Goal: Information Seeking & Learning: Learn about a topic

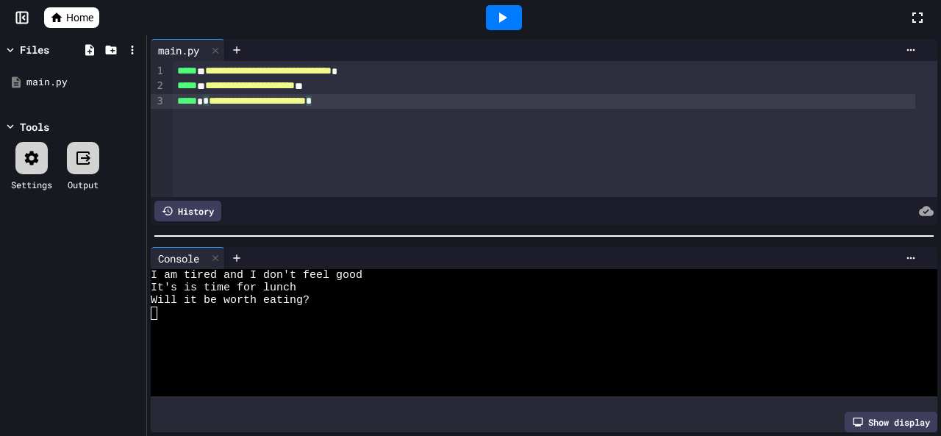
click at [454, 109] on div "**********" at bounding box center [555, 129] width 764 height 136
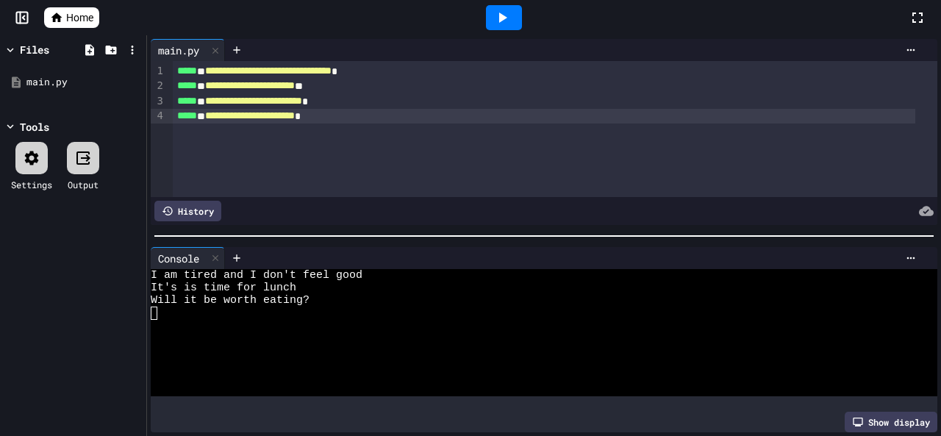
click at [513, 26] on div at bounding box center [504, 17] width 36 height 25
click at [295, 116] on span "**********" at bounding box center [250, 115] width 90 height 10
click at [498, 22] on div "Stop" at bounding box center [504, 18] width 68 height 28
click at [473, 0] on html "**********" at bounding box center [470, 218] width 941 height 436
click at [493, 18] on div at bounding box center [504, 17] width 36 height 25
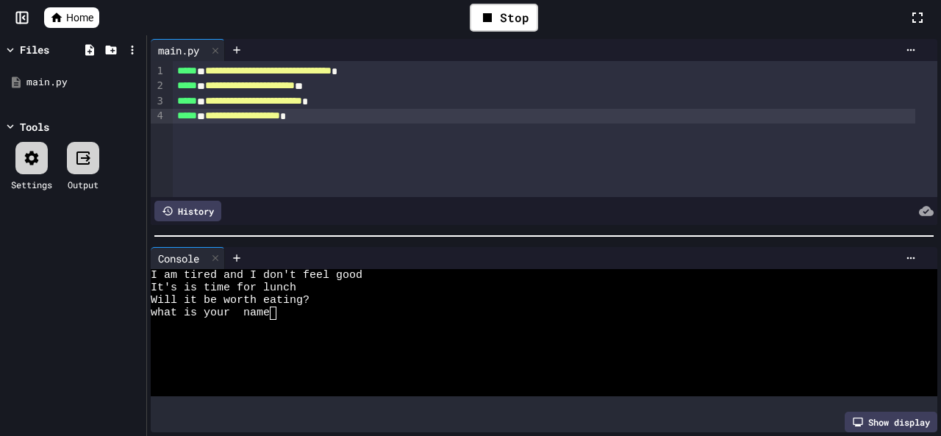
click at [280, 120] on span "**********" at bounding box center [242, 115] width 75 height 10
click at [516, 17] on div "Stop" at bounding box center [504, 18] width 68 height 28
click at [492, 18] on div at bounding box center [504, 17] width 36 height 25
click at [385, 117] on div "**********" at bounding box center [544, 116] width 742 height 15
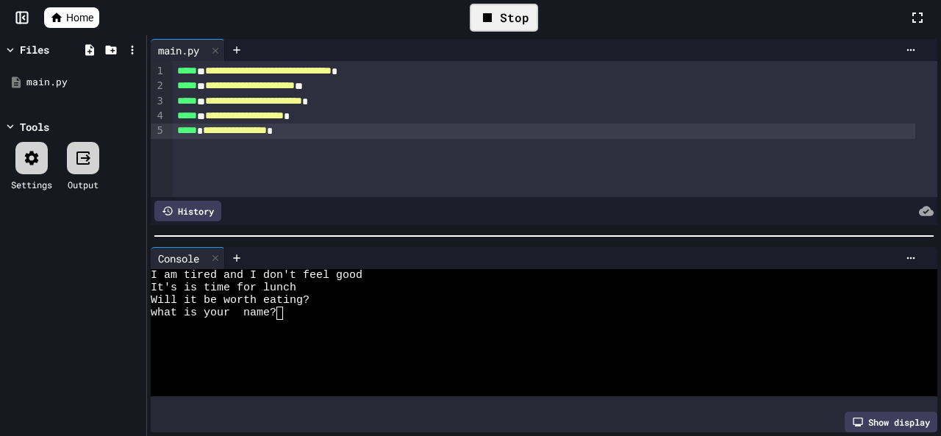
click at [494, 23] on icon at bounding box center [487, 18] width 18 height 18
click at [498, 20] on icon at bounding box center [502, 18] width 18 height 18
click at [197, 132] on span "*****" at bounding box center [187, 130] width 20 height 10
click at [487, 21] on icon at bounding box center [487, 17] width 9 height 9
click at [498, 18] on icon at bounding box center [502, 18] width 18 height 18
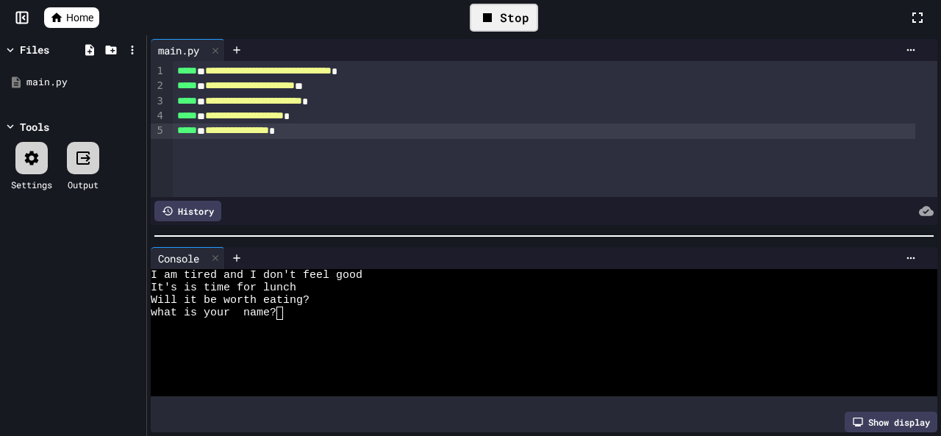
click at [206, 134] on div "**********" at bounding box center [544, 130] width 742 height 15
click at [220, 127] on span "**********" at bounding box center [237, 130] width 64 height 10
click at [207, 132] on div "**********" at bounding box center [544, 130] width 742 height 15
click at [344, 115] on div "**********" at bounding box center [544, 116] width 742 height 15
click at [497, 14] on div "Stop" at bounding box center [504, 18] width 68 height 28
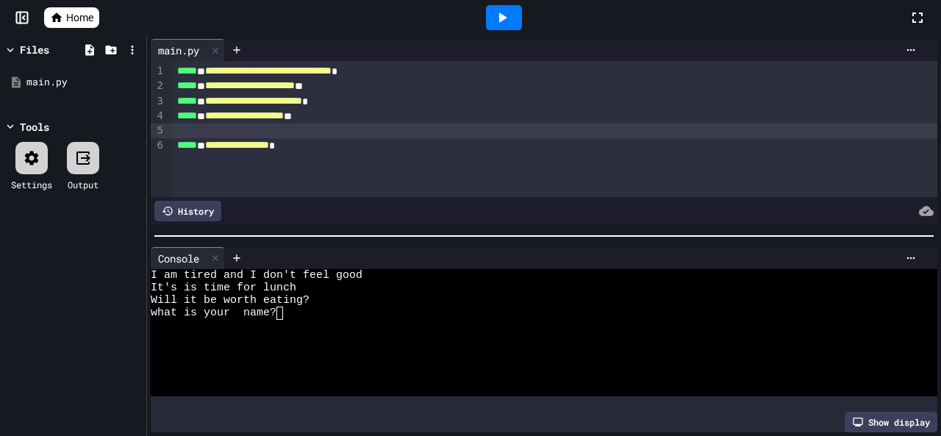
click at [498, 21] on icon at bounding box center [502, 18] width 18 height 18
click at [173, 146] on div "**********" at bounding box center [544, 145] width 742 height 15
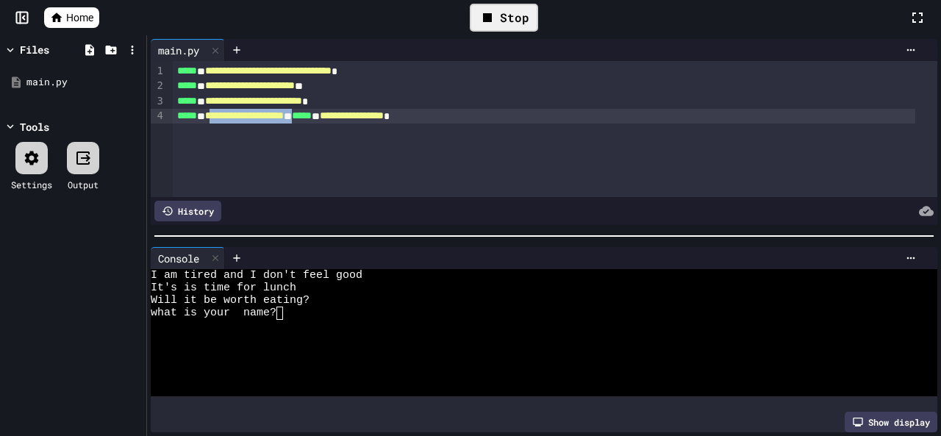
drag, startPoint x: 346, startPoint y: 112, endPoint x: 238, endPoint y: 115, distance: 108.1
click at [232, 115] on div "**********" at bounding box center [544, 116] width 742 height 15
click at [337, 120] on div "**********" at bounding box center [544, 116] width 742 height 15
click at [229, 116] on span "**********" at bounding box center [241, 115] width 64 height 10
click at [221, 119] on div "**********" at bounding box center [544, 116] width 742 height 15
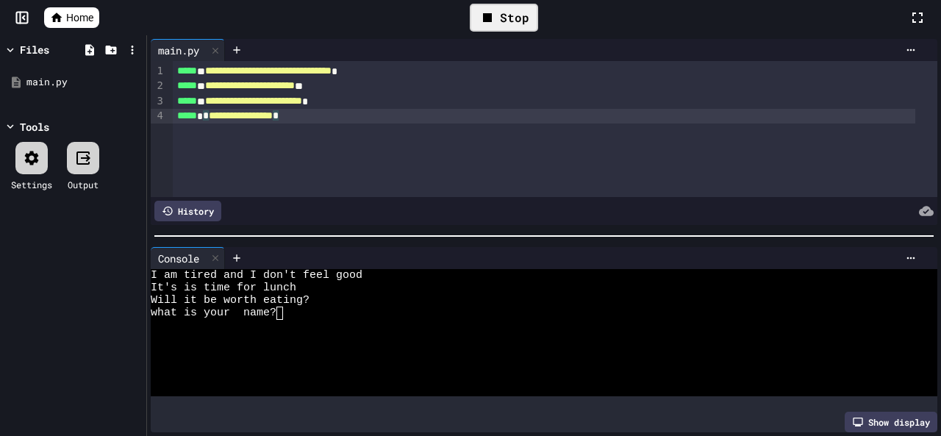
click at [532, 27] on div "Stop" at bounding box center [504, 18] width 68 height 28
click at [507, 14] on icon at bounding box center [502, 18] width 18 height 18
click at [256, 306] on textarea "Terminal input" at bounding box center [253, 312] width 7 height 12
click at [251, 306] on textarea "Terminal input" at bounding box center [253, 312] width 7 height 12
click at [323, 118] on div "**********" at bounding box center [544, 116] width 742 height 15
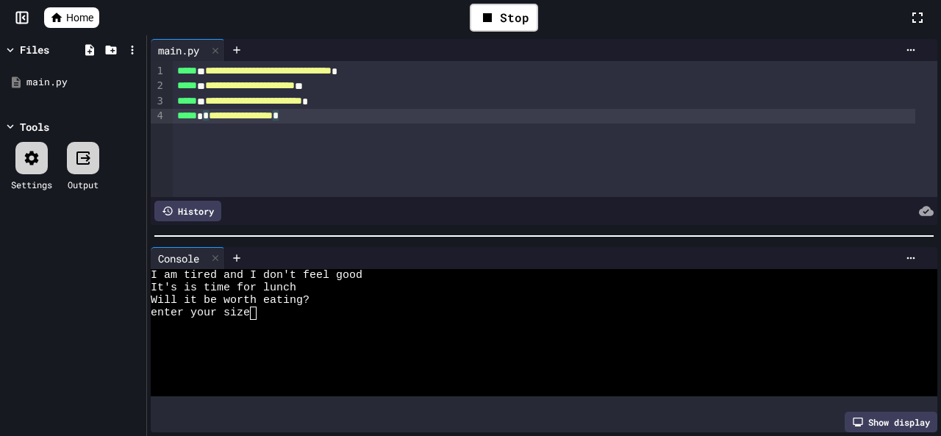
click at [347, 146] on div "**********" at bounding box center [555, 129] width 764 height 136
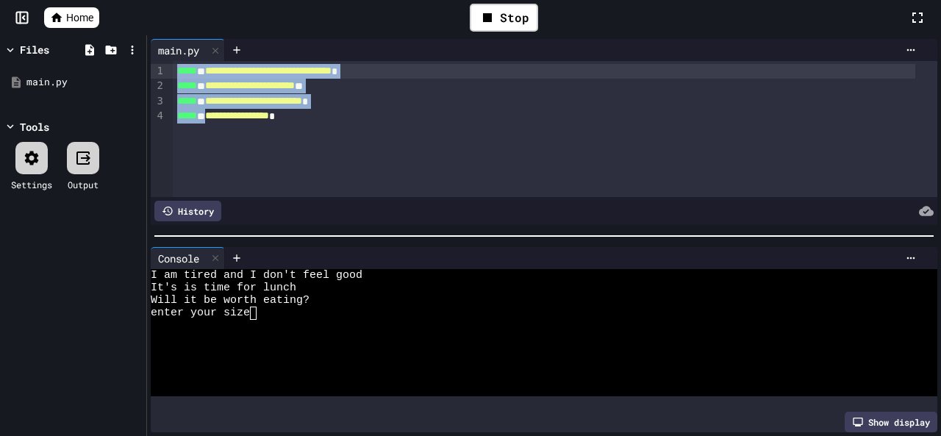
drag, startPoint x: 337, startPoint y: 124, endPoint x: 144, endPoint y: 57, distance: 203.8
click at [144, 57] on div "**********" at bounding box center [470, 235] width 941 height 400
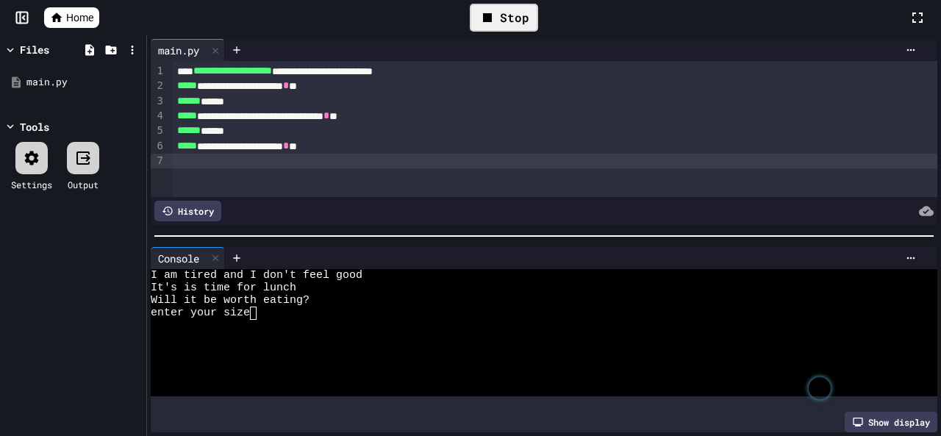
click at [490, 18] on icon at bounding box center [487, 17] width 9 height 9
click at [490, 18] on div at bounding box center [504, 17] width 36 height 25
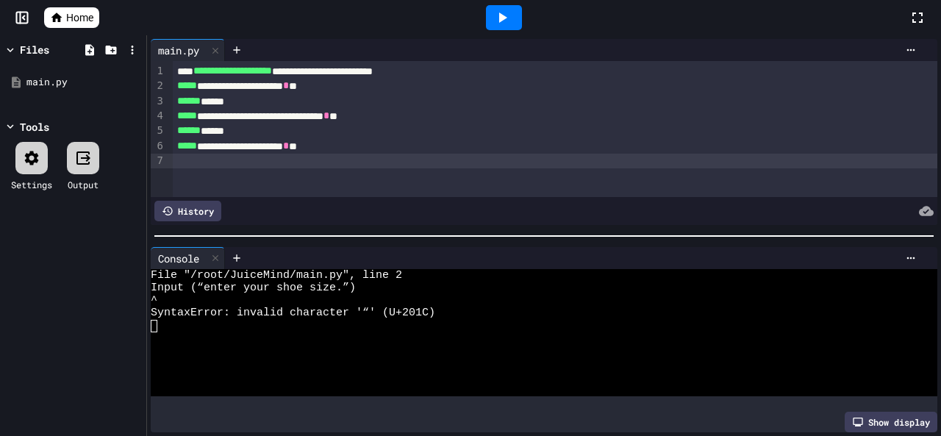
click at [326, 161] on div at bounding box center [555, 161] width 764 height 15
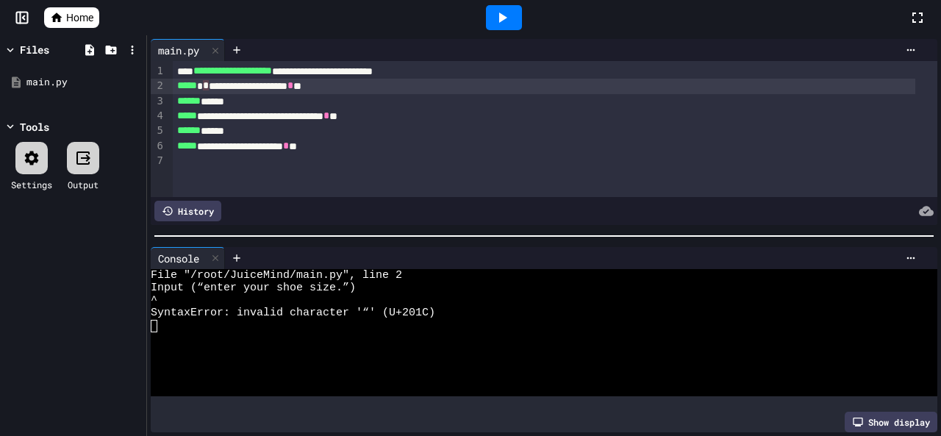
click at [212, 87] on div "**********" at bounding box center [544, 86] width 742 height 15
click at [506, 25] on icon at bounding box center [502, 18] width 18 height 18
click at [265, 90] on div "**********" at bounding box center [544, 86] width 742 height 15
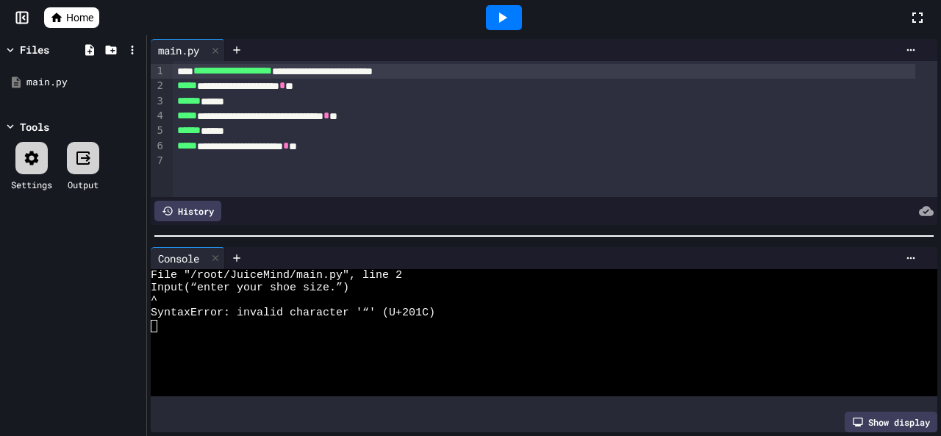
click at [175, 71] on div "**********" at bounding box center [544, 71] width 742 height 15
click at [186, 68] on div "**********" at bounding box center [544, 71] width 742 height 15
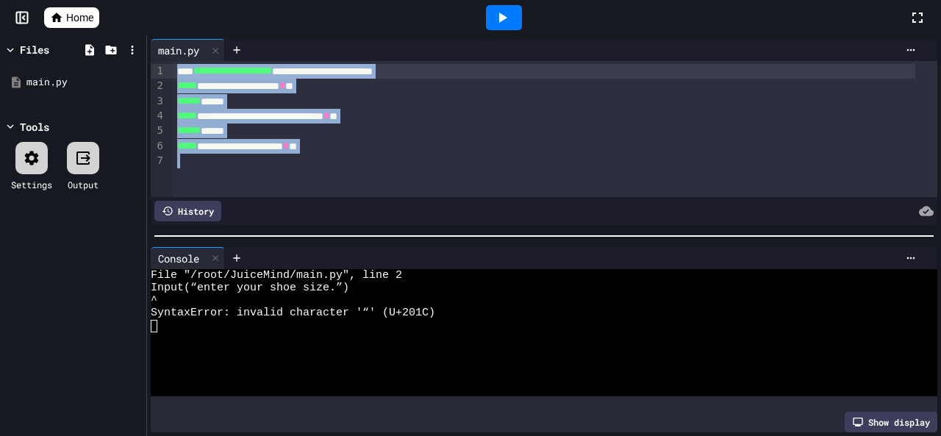
drag, startPoint x: 214, startPoint y: 167, endPoint x: 150, endPoint y: 65, distance: 119.9
click at [150, 65] on div "**********" at bounding box center [544, 131] width 794 height 193
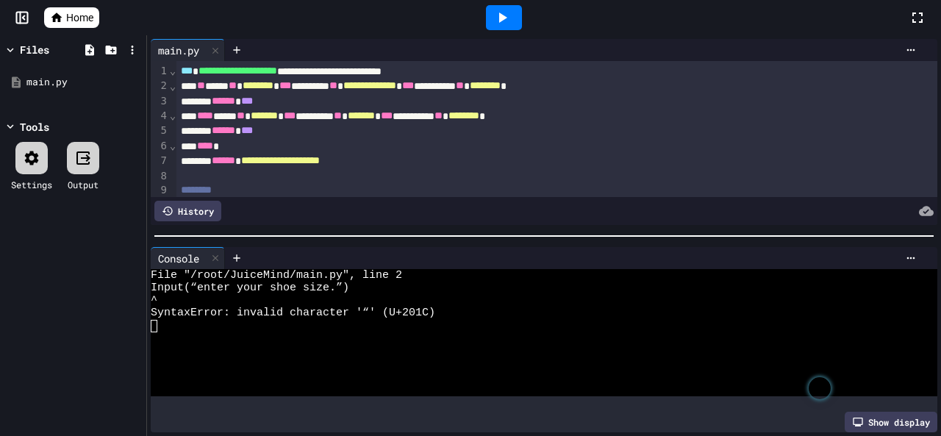
click at [500, 26] on div at bounding box center [504, 17] width 36 height 25
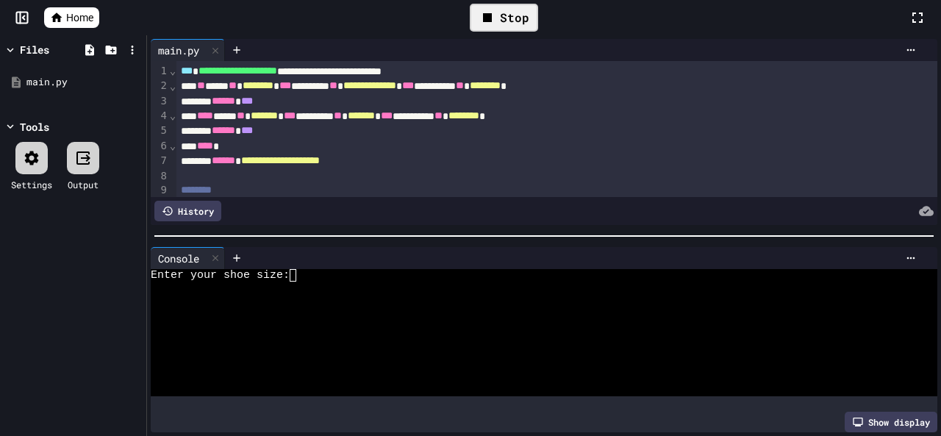
click at [498, 25] on div "Stop" at bounding box center [504, 18] width 68 height 28
click at [299, 269] on textarea "Terminal input" at bounding box center [299, 275] width 7 height 12
click at [508, 10] on icon at bounding box center [502, 18] width 18 height 18
click at [300, 269] on textarea "Terminal input" at bounding box center [299, 275] width 7 height 12
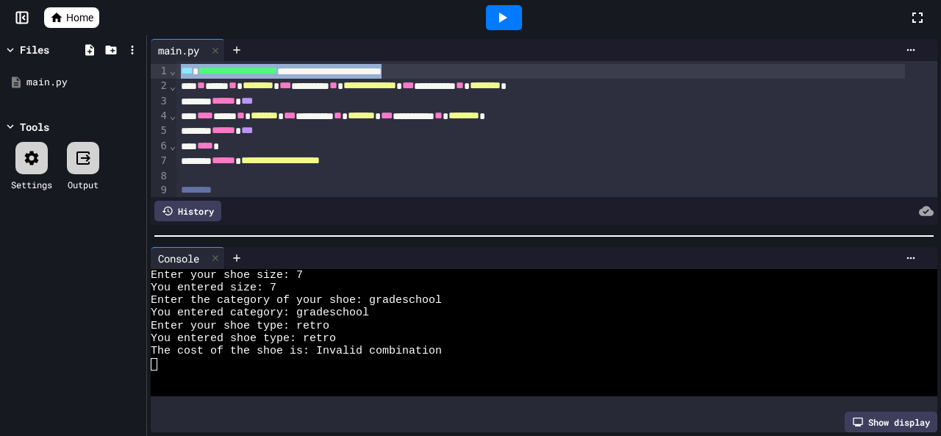
drag, startPoint x: 179, startPoint y: 68, endPoint x: 479, endPoint y: 70, distance: 299.8
click at [479, 70] on div "**********" at bounding box center [540, 71] width 728 height 15
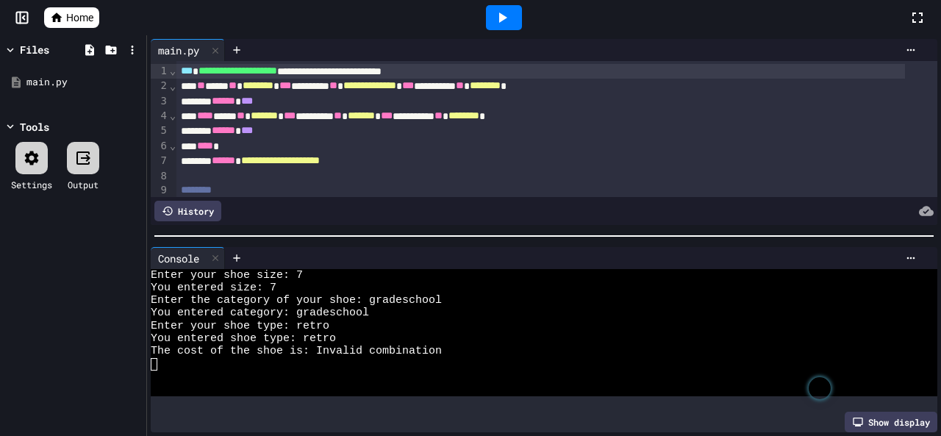
click at [447, 140] on div "**** *" at bounding box center [540, 146] width 728 height 15
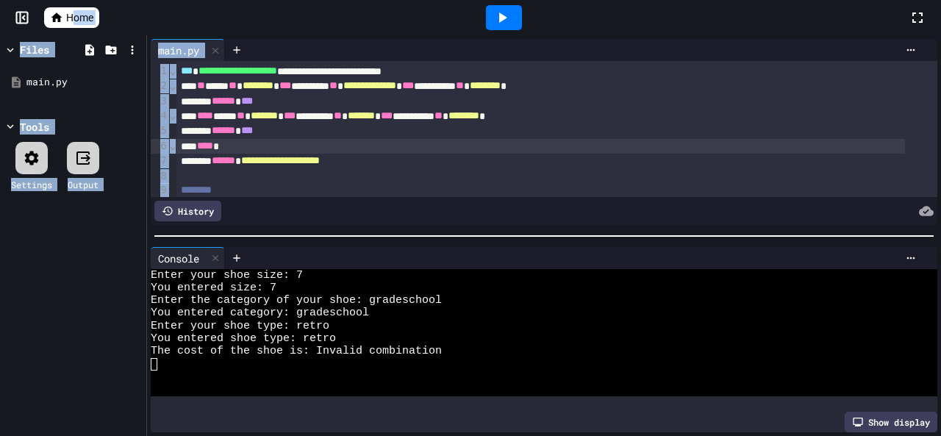
drag, startPoint x: 73, startPoint y: 32, endPoint x: 395, endPoint y: 61, distance: 322.4
click at [370, 65] on div "**********" at bounding box center [470, 218] width 941 height 436
click at [513, 26] on div at bounding box center [504, 17] width 36 height 25
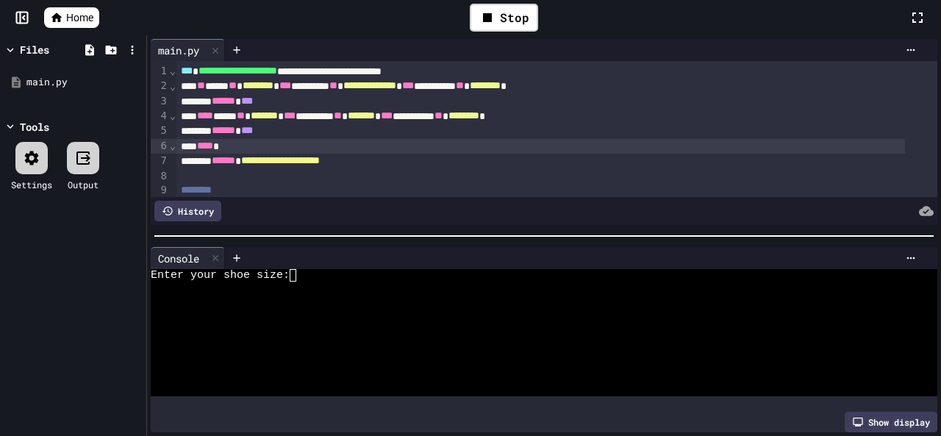
click at [65, 26] on link "Home" at bounding box center [71, 17] width 55 height 21
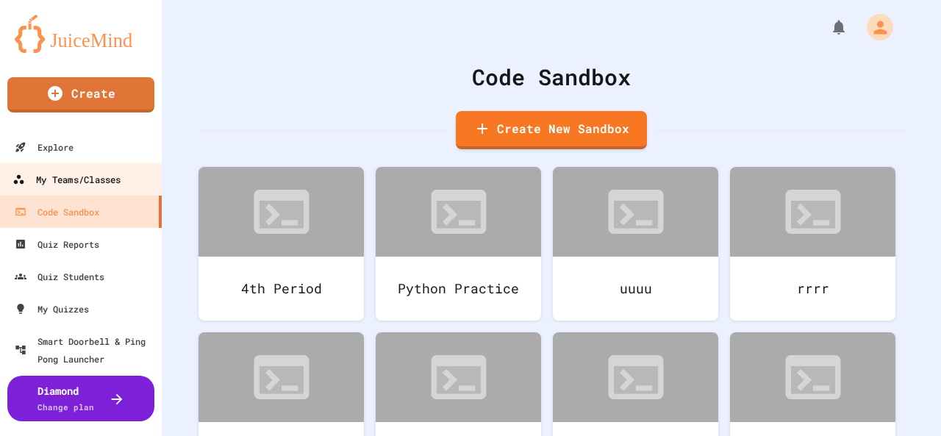
click at [75, 179] on div "My Teams/Classes" at bounding box center [66, 179] width 108 height 18
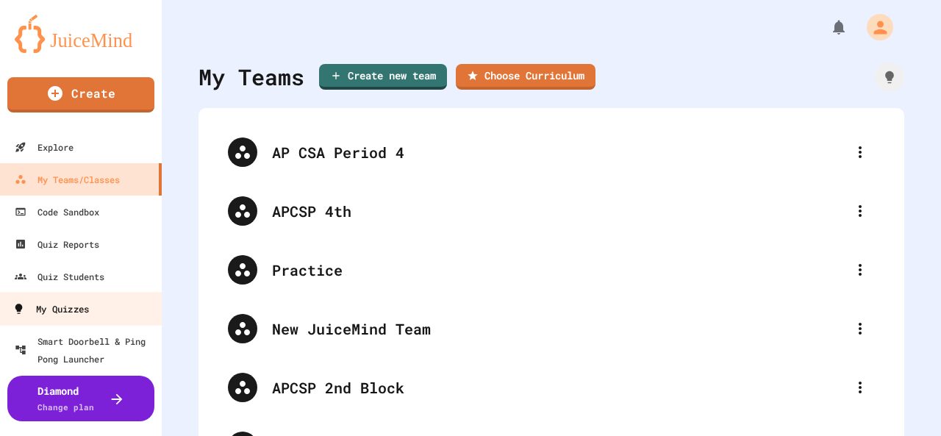
click at [87, 306] on div "My Quizzes" at bounding box center [50, 309] width 76 height 18
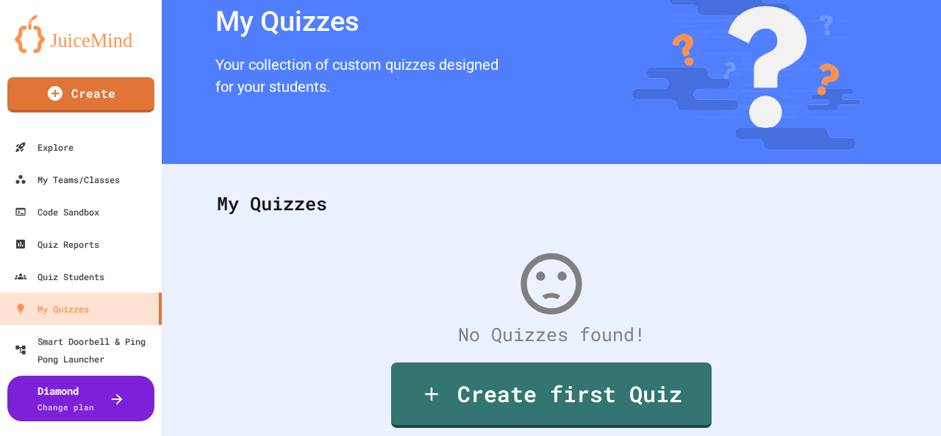
scroll to position [121, 0]
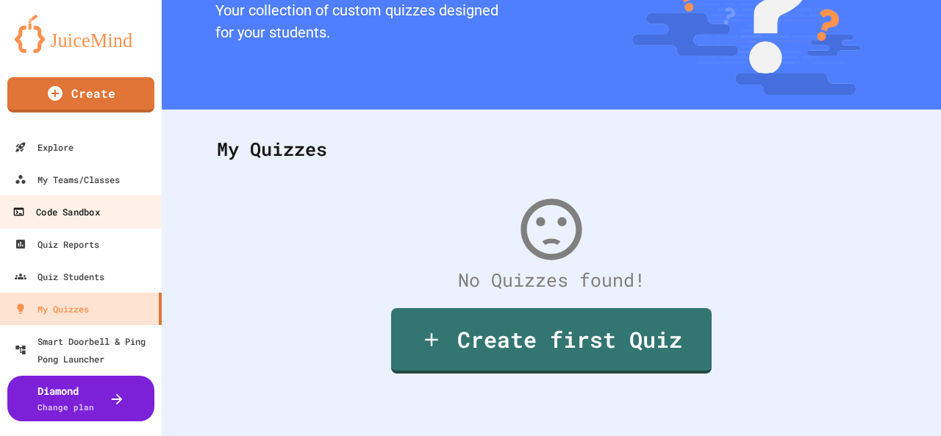
click at [103, 207] on link "Code Sandbox" at bounding box center [81, 211] width 167 height 33
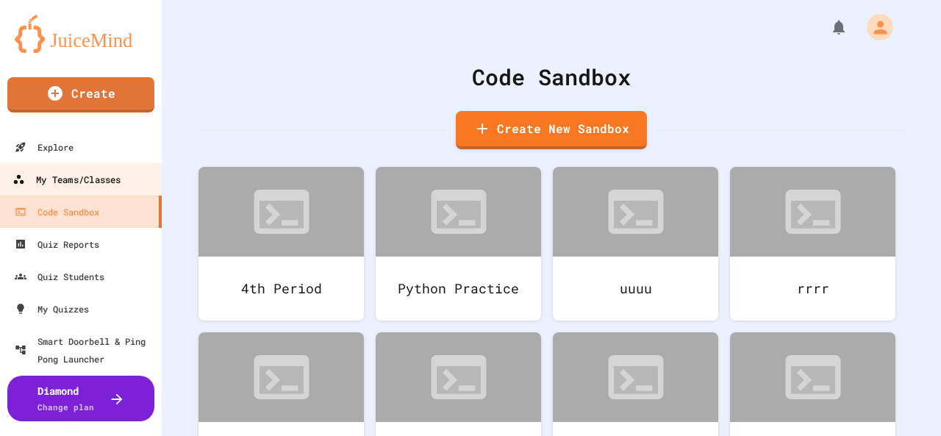
click at [93, 176] on div "My Teams/Classes" at bounding box center [66, 179] width 108 height 18
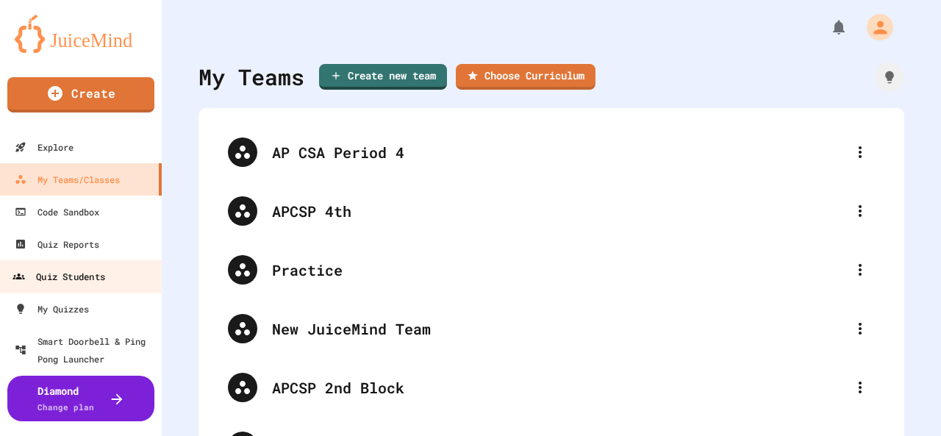
click at [77, 280] on div "Quiz Students" at bounding box center [58, 276] width 93 height 18
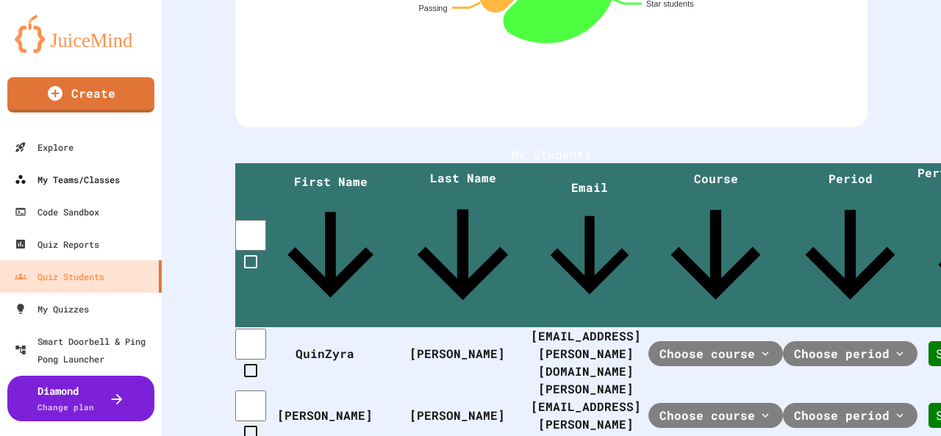
scroll to position [294, 0]
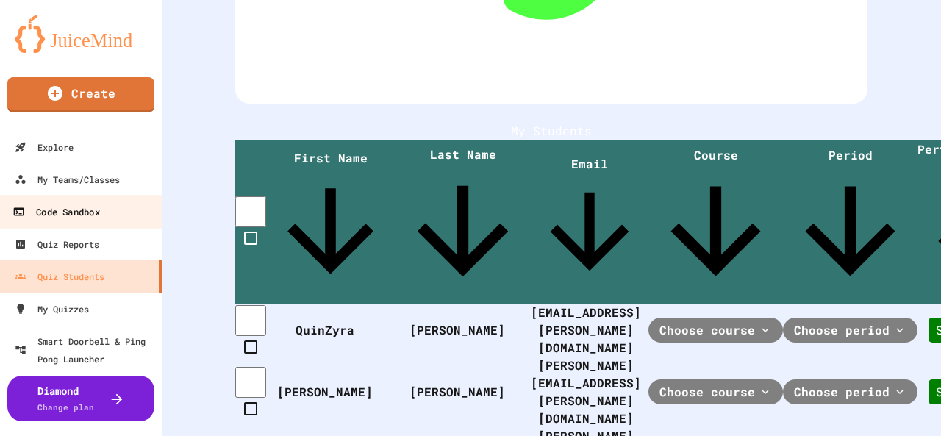
click at [70, 209] on div "Code Sandbox" at bounding box center [55, 212] width 87 height 18
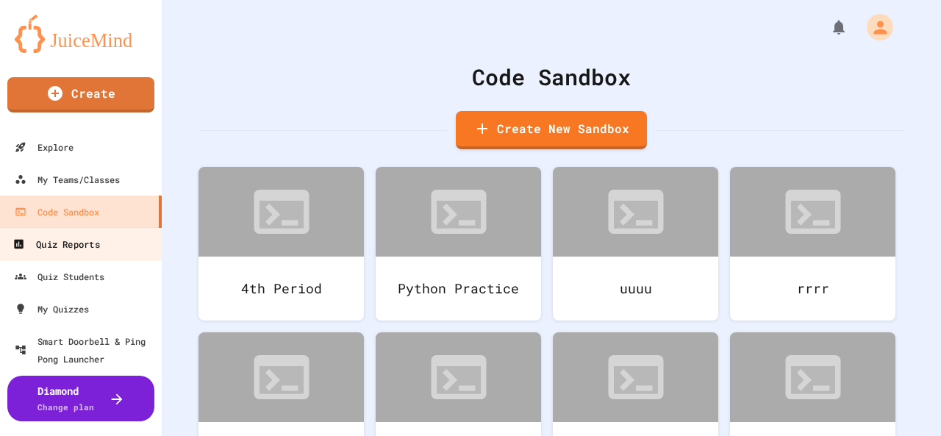
click at [82, 240] on div "Quiz Reports" at bounding box center [55, 244] width 87 height 18
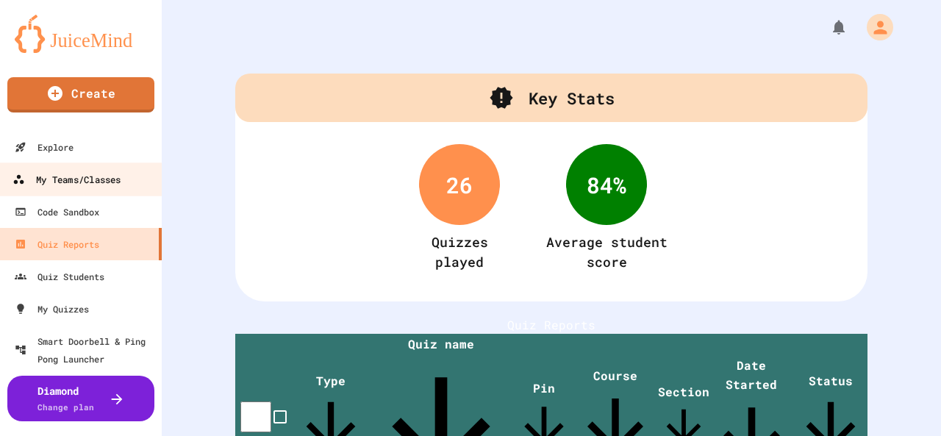
click at [79, 186] on div "My Teams/Classes" at bounding box center [66, 179] width 108 height 18
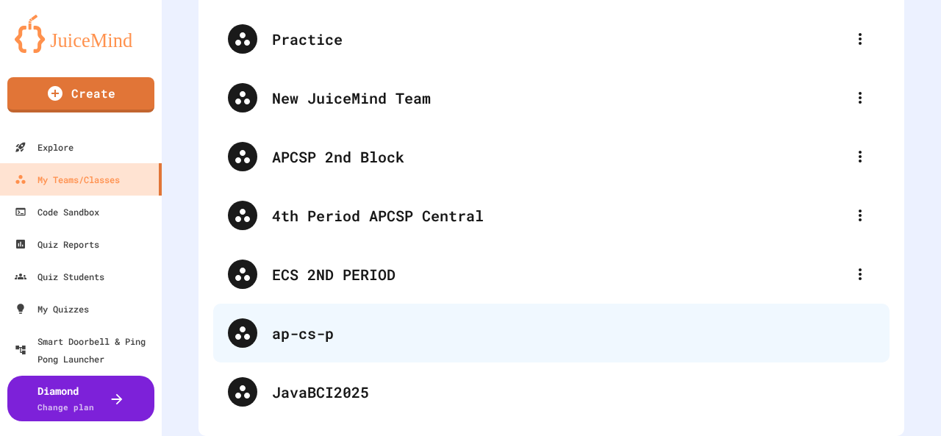
scroll to position [242, 0]
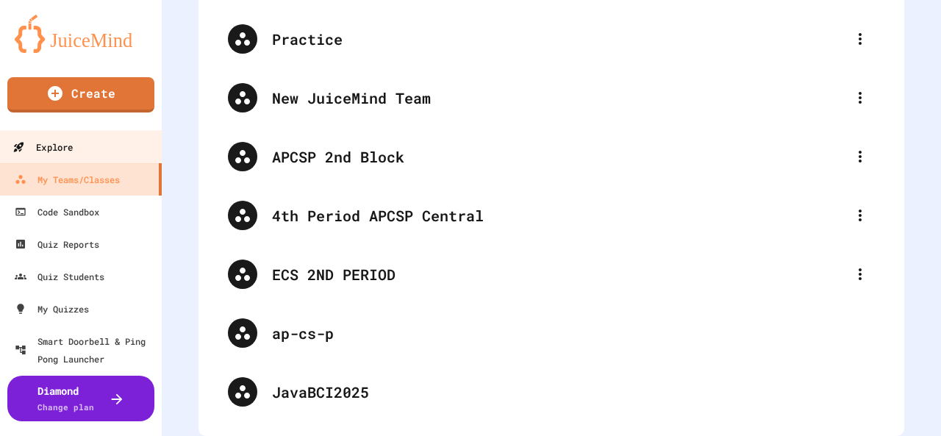
click at [75, 147] on link "Explore" at bounding box center [81, 146] width 167 height 33
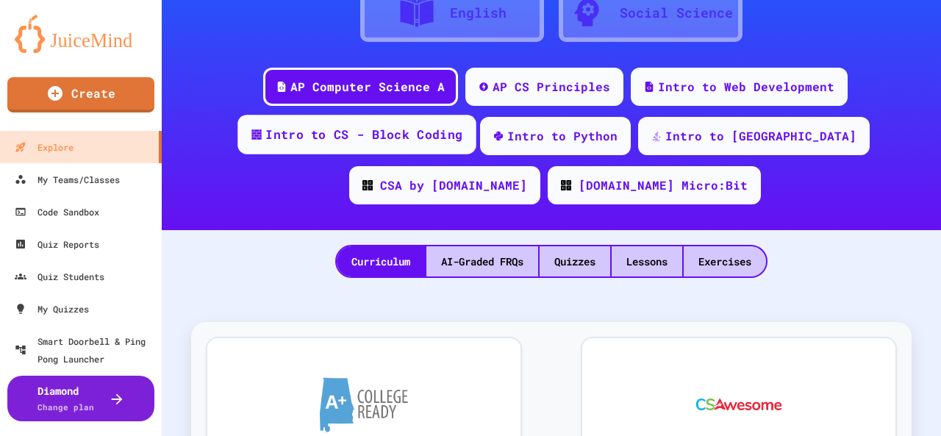
click at [392, 143] on div "Intro to CS - Block Coding" at bounding box center [363, 135] width 197 height 18
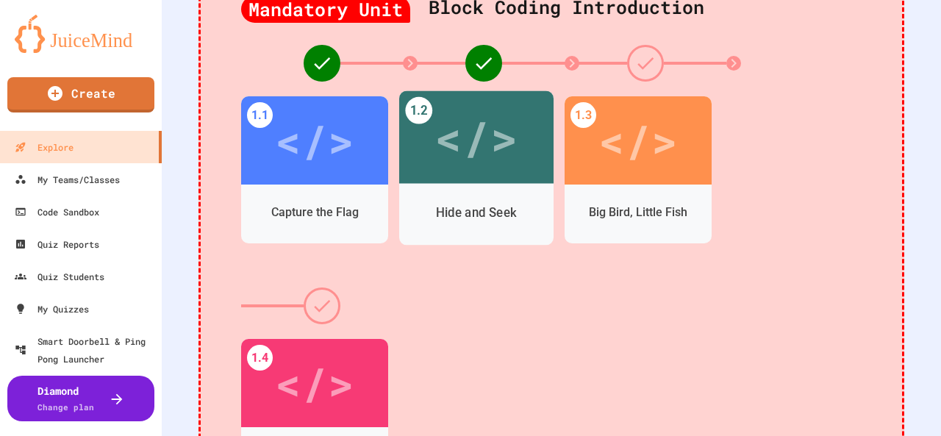
scroll to position [520, 0]
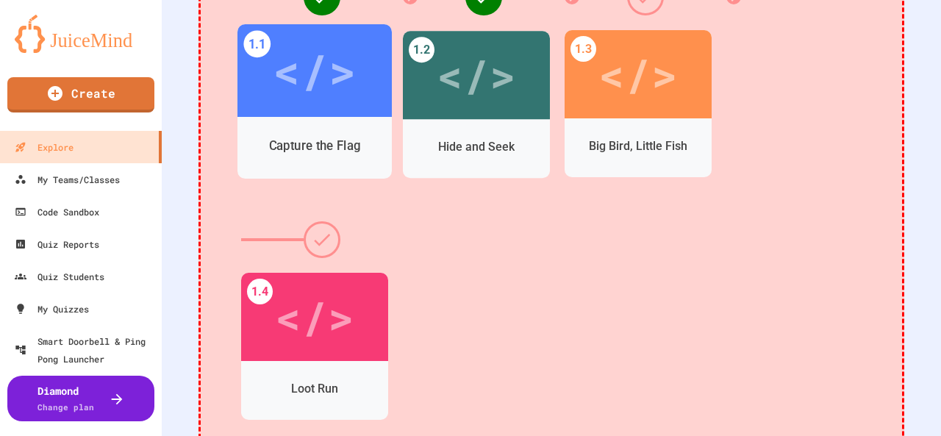
click at [356, 108] on div "</>" at bounding box center [314, 70] width 154 height 93
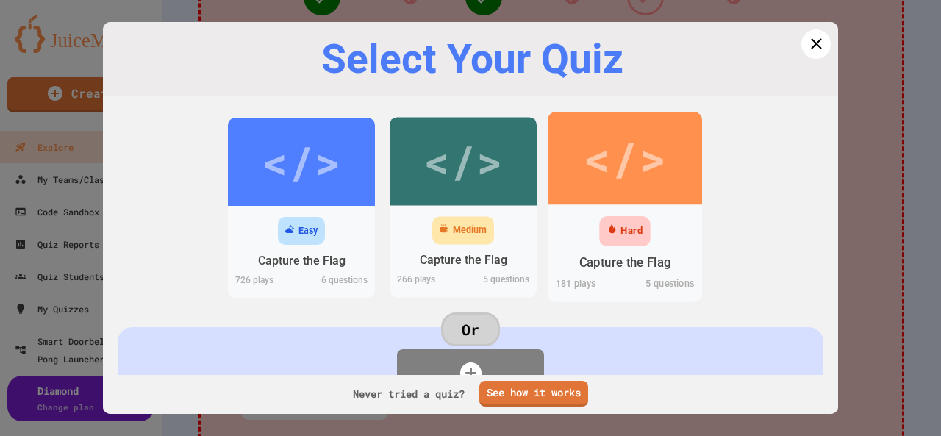
click at [630, 154] on div "</>" at bounding box center [624, 158] width 83 height 70
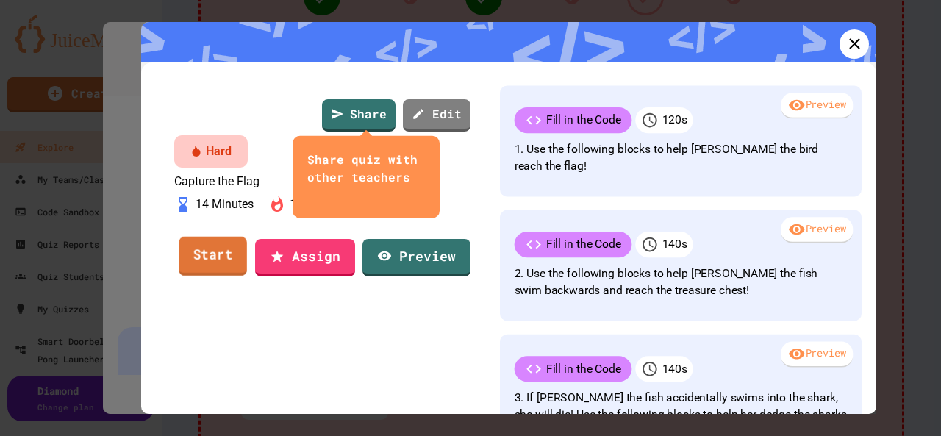
click at [187, 276] on link "Start" at bounding box center [213, 256] width 68 height 40
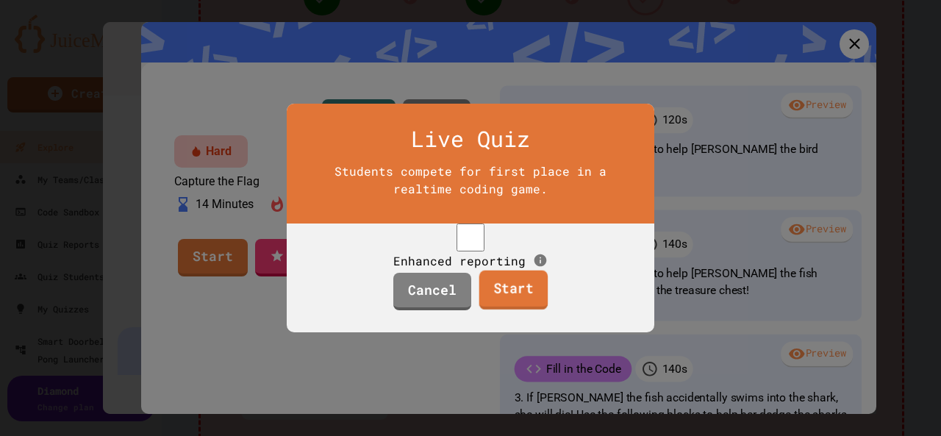
click at [517, 310] on link "Start" at bounding box center [512, 290] width 69 height 40
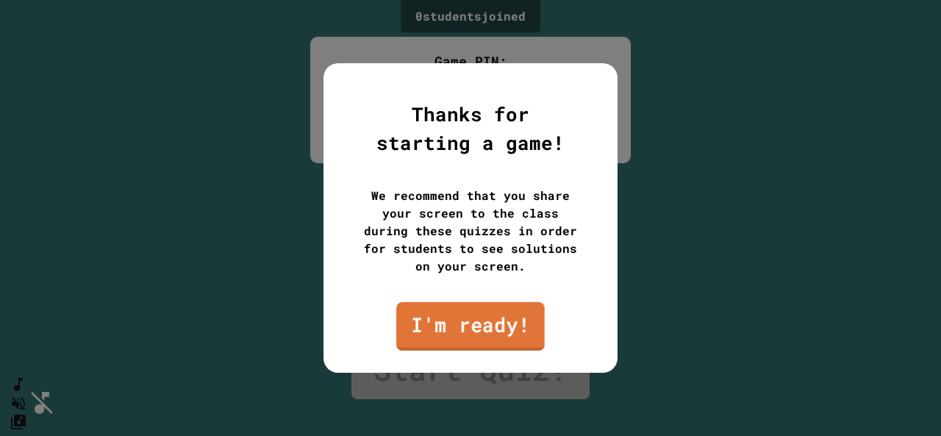
click at [479, 336] on link "I'm ready!" at bounding box center [470, 326] width 148 height 48
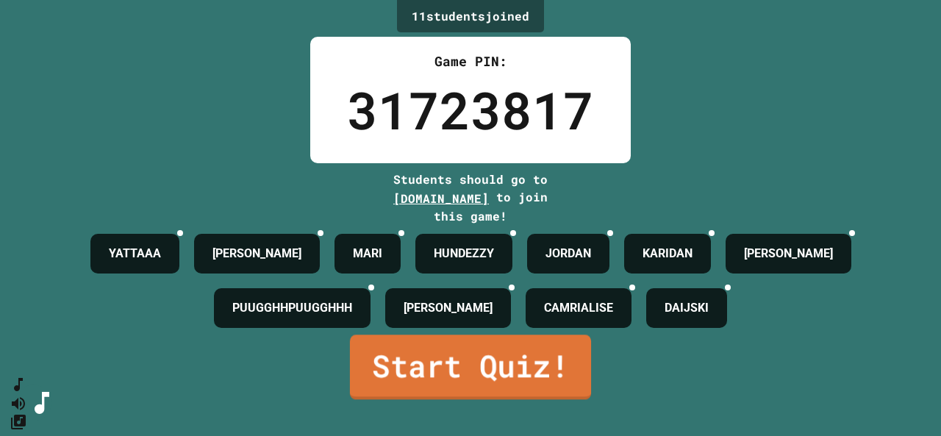
click at [518, 395] on link "Start Quiz!" at bounding box center [470, 366] width 241 height 65
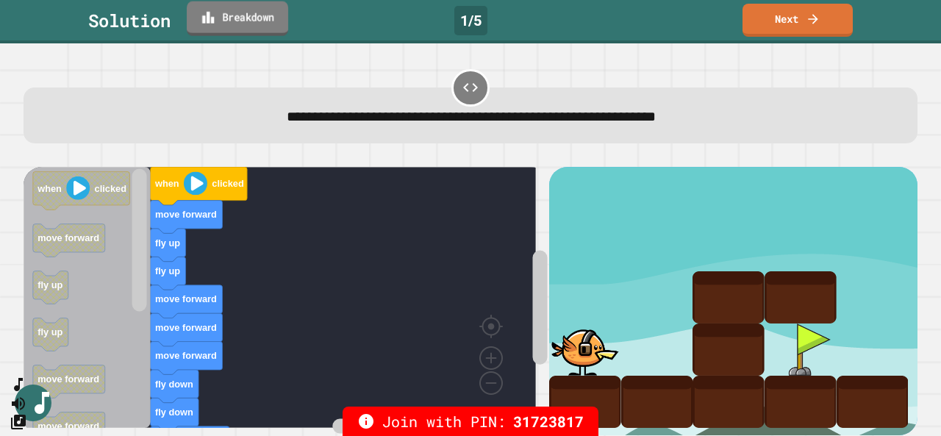
click at [236, 21] on link "Breakdown" at bounding box center [237, 18] width 101 height 35
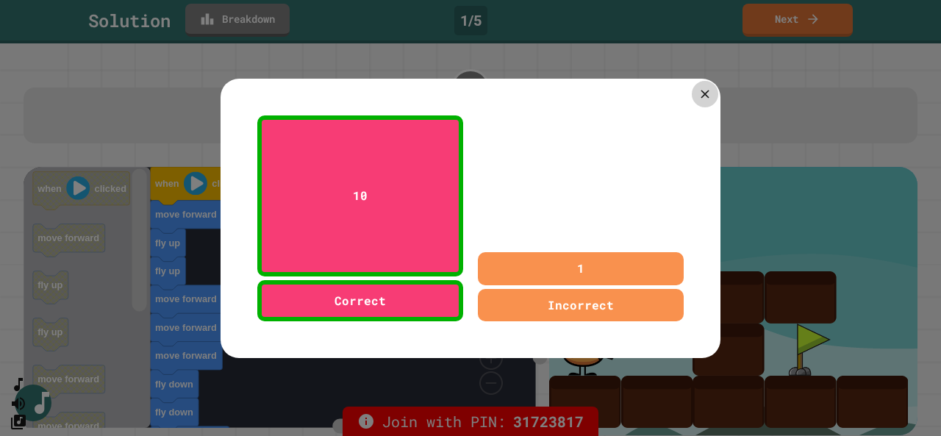
click at [697, 88] on icon at bounding box center [704, 94] width 14 height 14
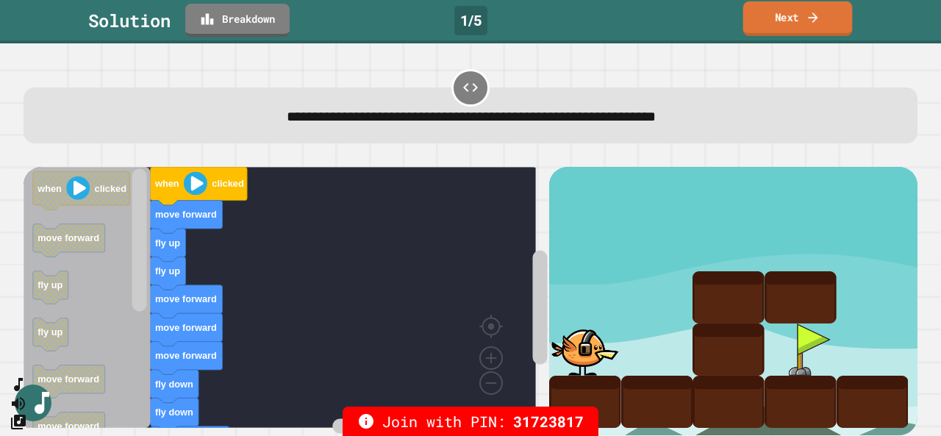
click at [776, 21] on link "Next" at bounding box center [797, 18] width 109 height 35
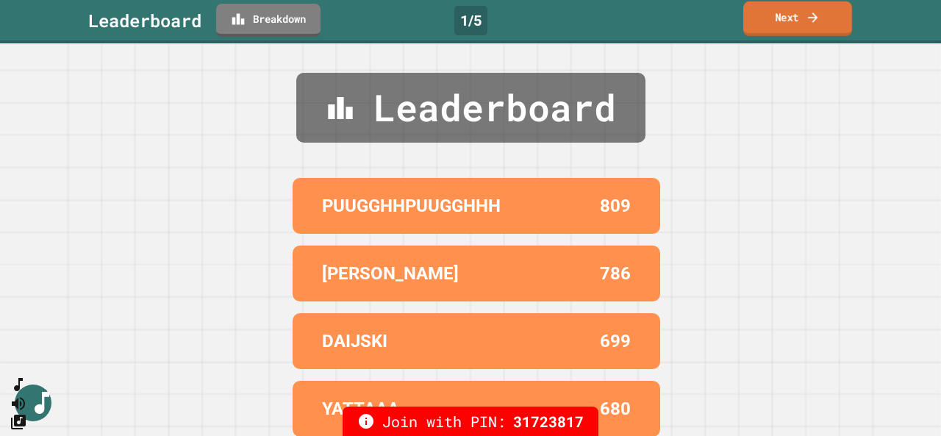
click at [785, 21] on link "Next" at bounding box center [797, 18] width 109 height 35
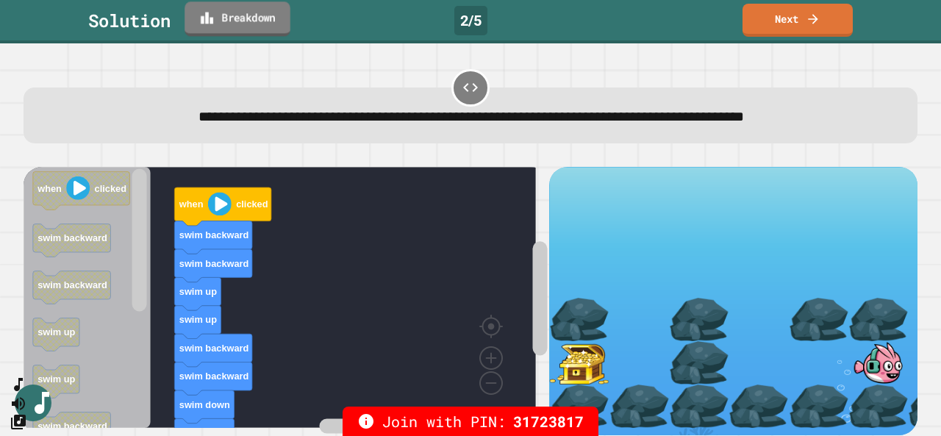
click at [245, 26] on link "Breakdown" at bounding box center [237, 18] width 106 height 35
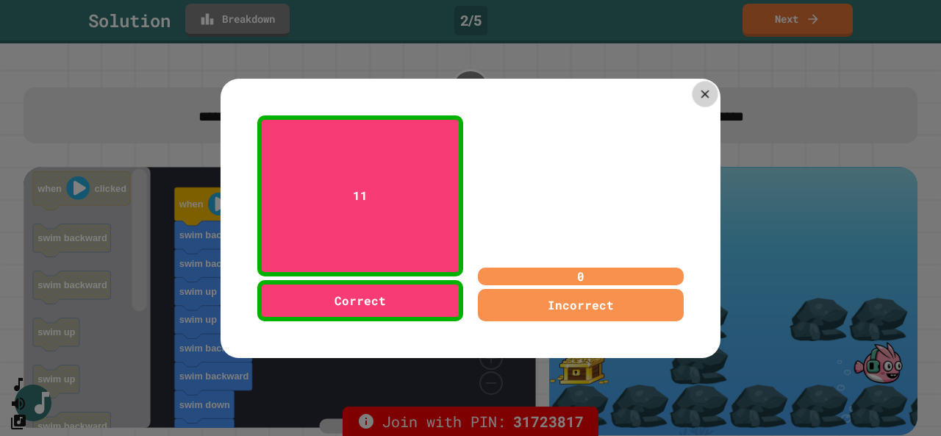
click at [705, 93] on icon at bounding box center [705, 94] width 14 height 14
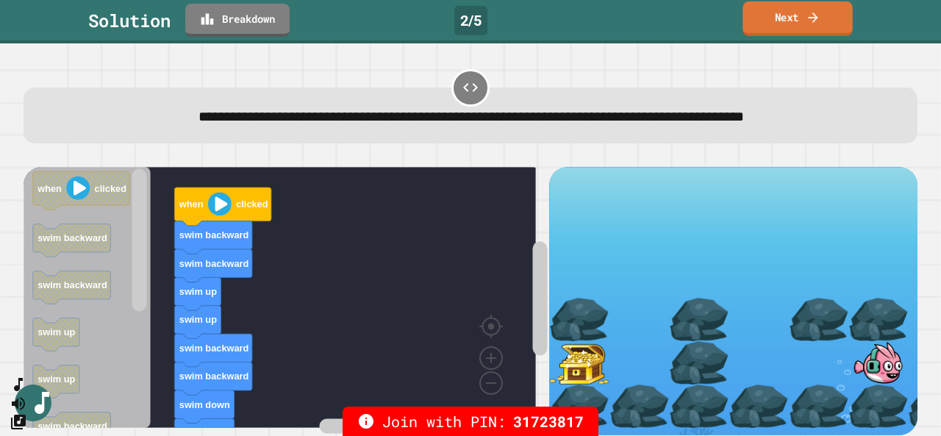
click at [782, 12] on link "Next" at bounding box center [796, 18] width 109 height 35
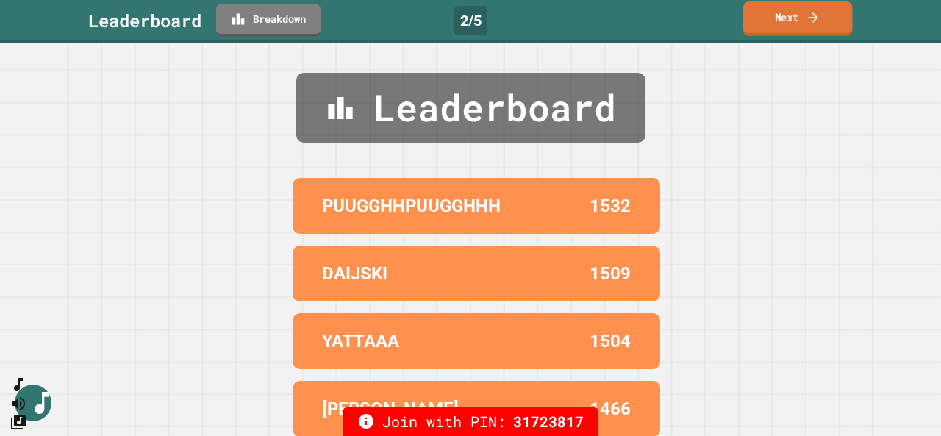
click at [795, 14] on link "Next" at bounding box center [797, 18] width 109 height 35
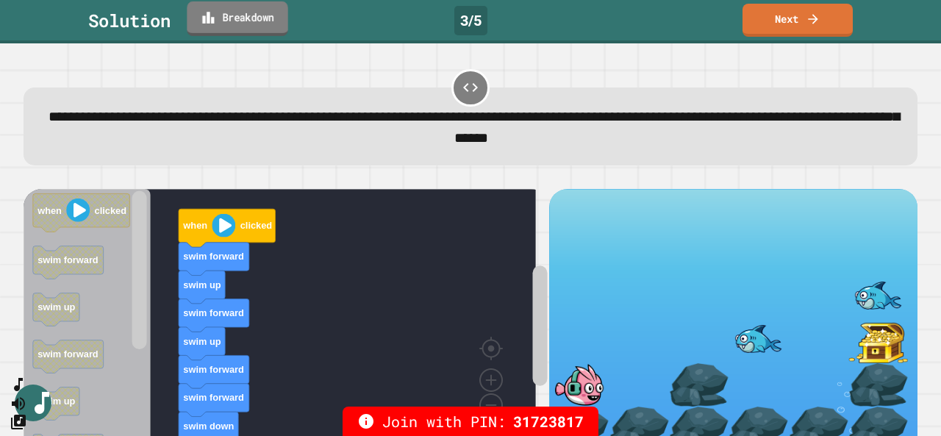
click at [229, 21] on link "Breakdown" at bounding box center [237, 18] width 101 height 35
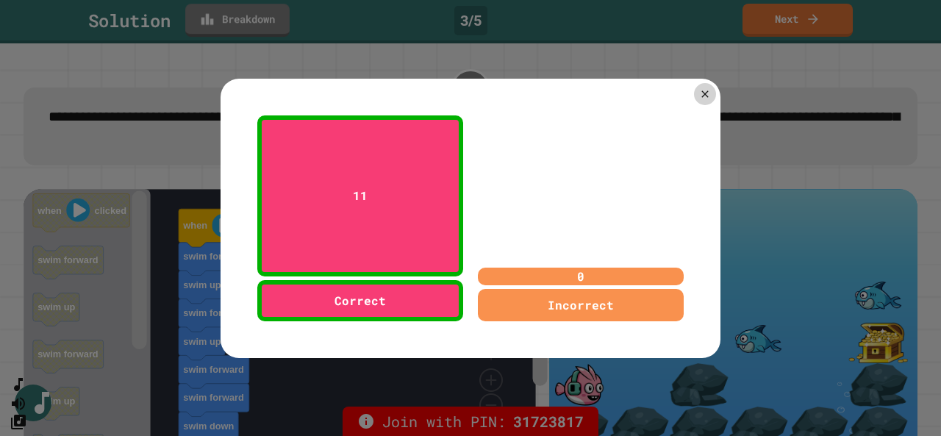
click at [229, 21] on div at bounding box center [470, 218] width 941 height 436
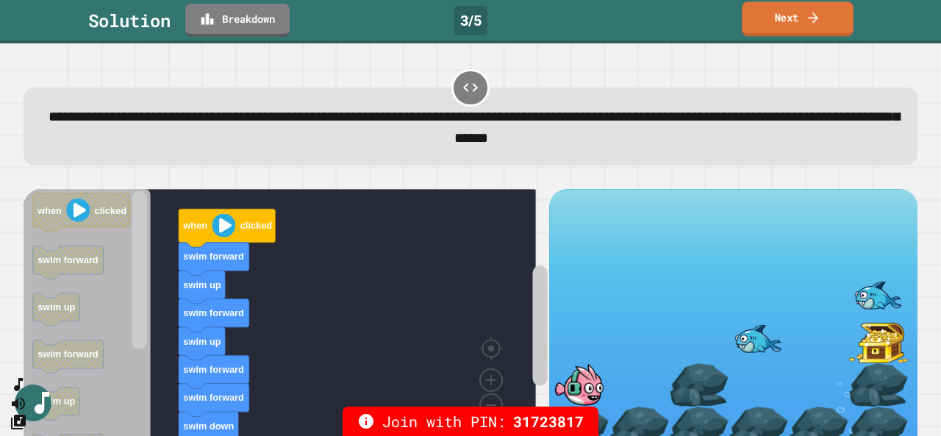
click at [763, 28] on link "Next" at bounding box center [797, 18] width 112 height 35
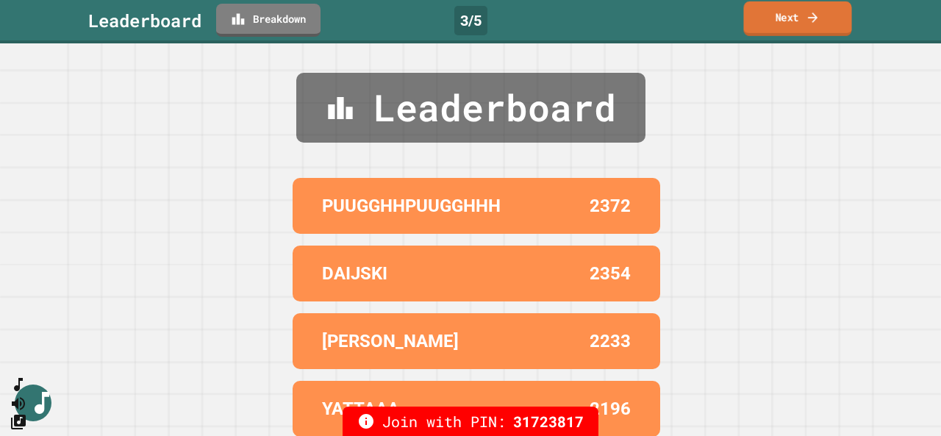
click at [763, 27] on link "Next" at bounding box center [797, 18] width 108 height 35
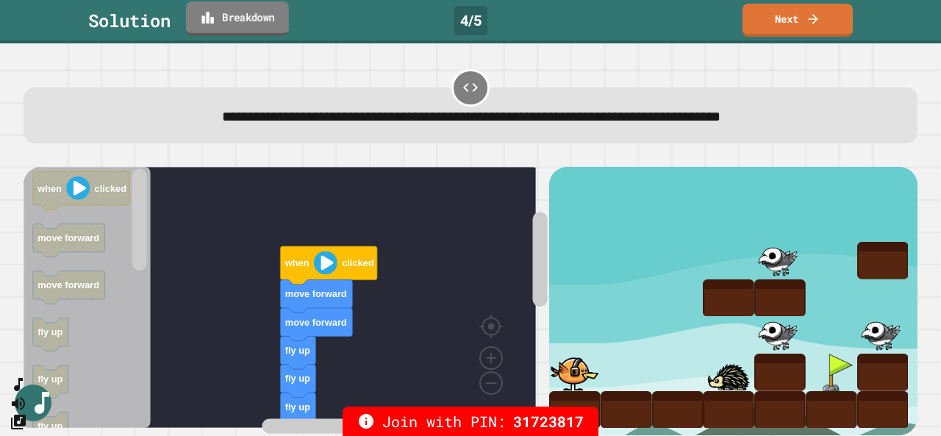
click at [262, 24] on link "Breakdown" at bounding box center [237, 18] width 103 height 35
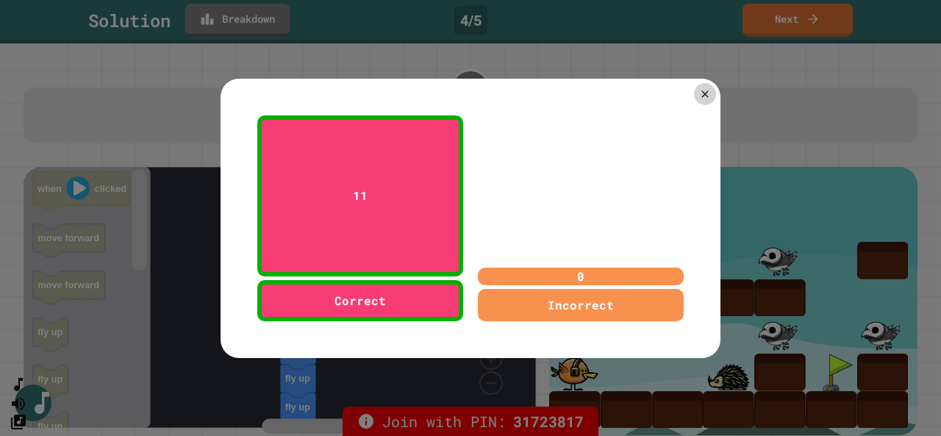
click at [684, 87] on div "11 Correct 0 Incorrect" at bounding box center [470, 218] width 500 height 279
click at [704, 87] on icon at bounding box center [704, 94] width 14 height 14
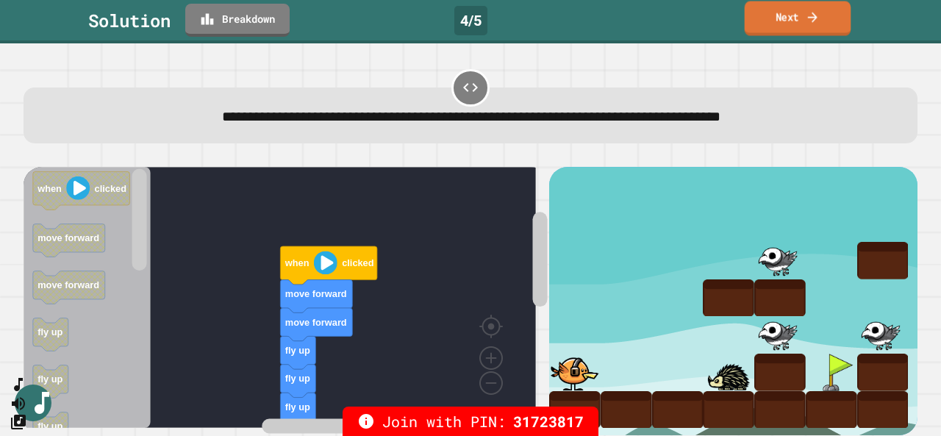
click at [822, 16] on link "Next" at bounding box center [797, 18] width 107 height 35
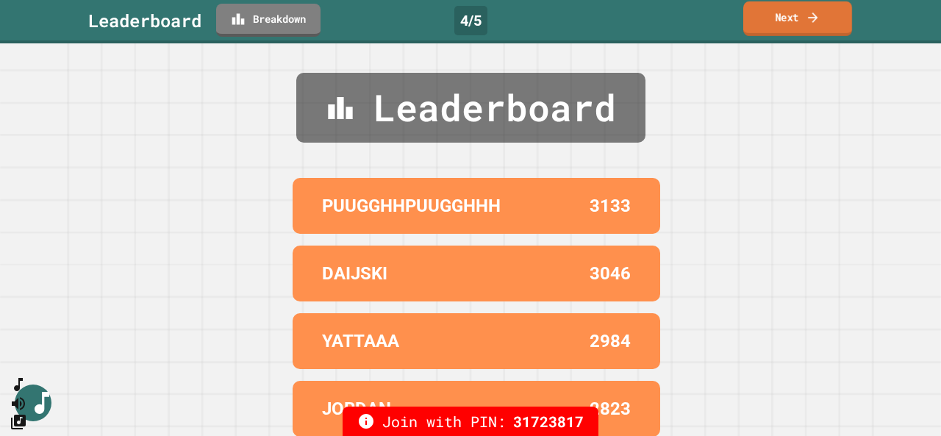
click at [822, 16] on link "Next" at bounding box center [797, 18] width 109 height 35
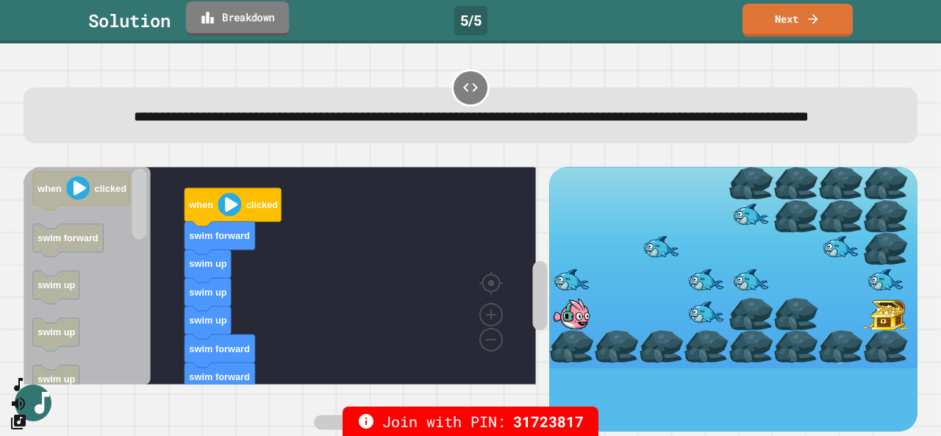
click at [236, 24] on link "Breakdown" at bounding box center [237, 18] width 103 height 35
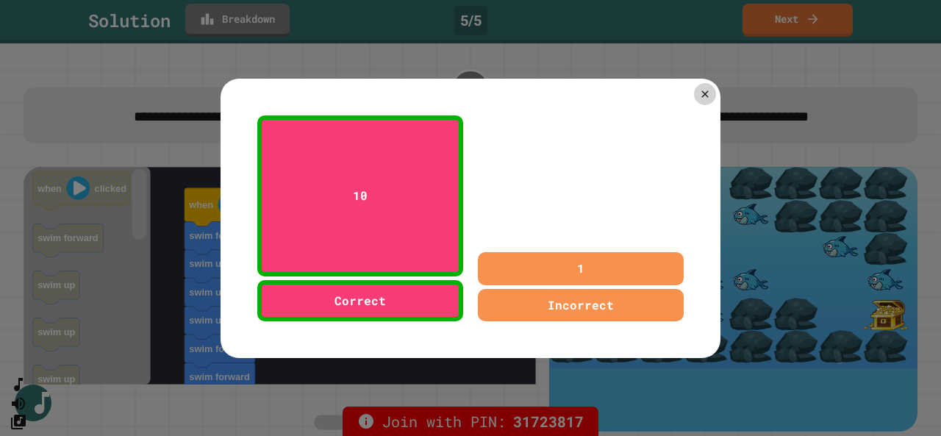
click at [584, 278] on div "1" at bounding box center [581, 268] width 206 height 33
click at [699, 90] on icon at bounding box center [704, 94] width 14 height 14
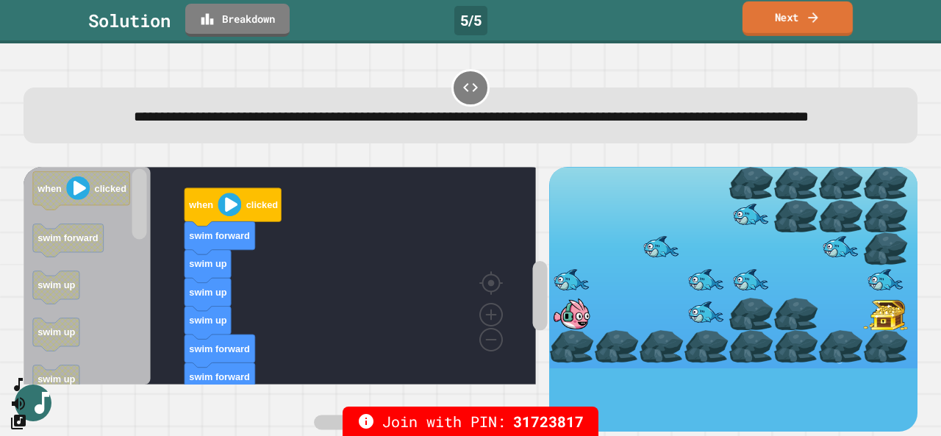
click at [785, 20] on link "Next" at bounding box center [797, 18] width 110 height 35
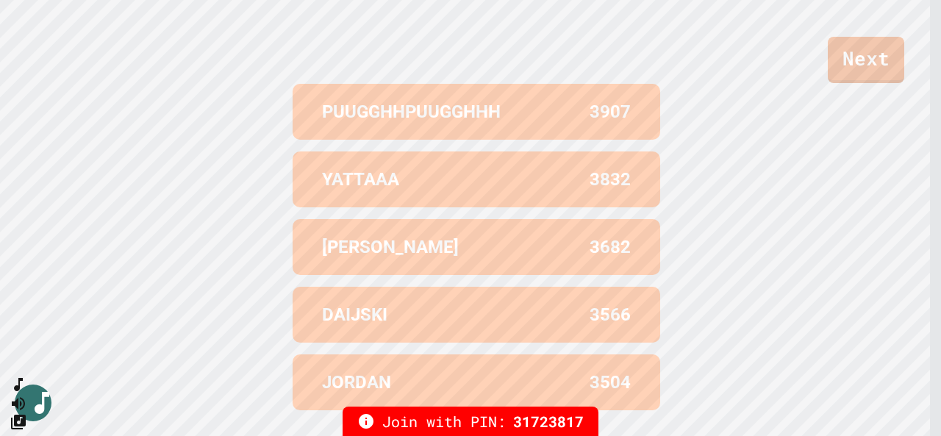
scroll to position [588, 0]
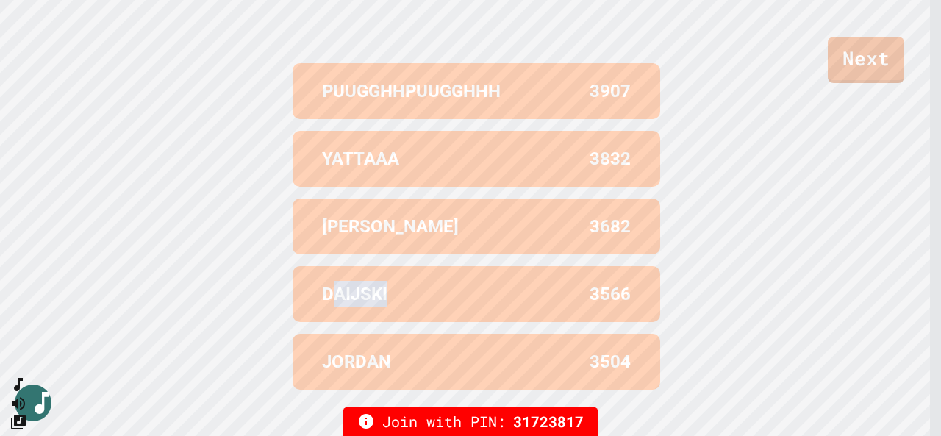
drag, startPoint x: 331, startPoint y: 290, endPoint x: 411, endPoint y: 302, distance: 80.9
click at [411, 302] on div "DAIJSKI 3566" at bounding box center [475, 294] width 367 height 56
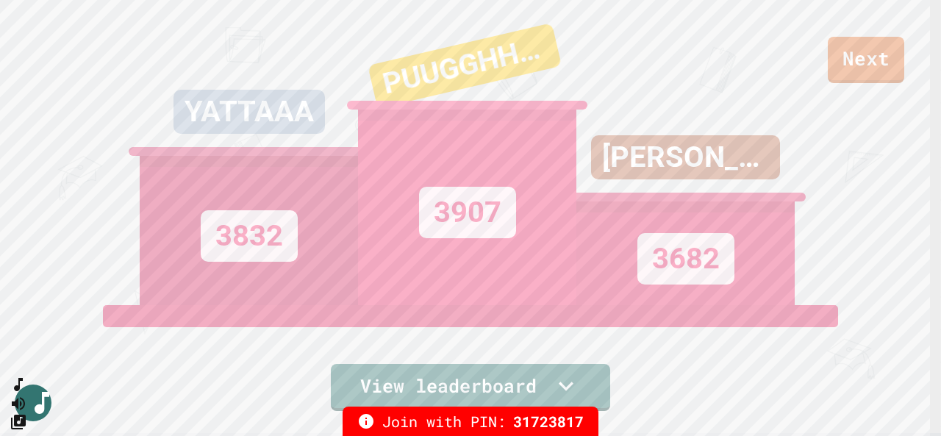
scroll to position [0, 0]
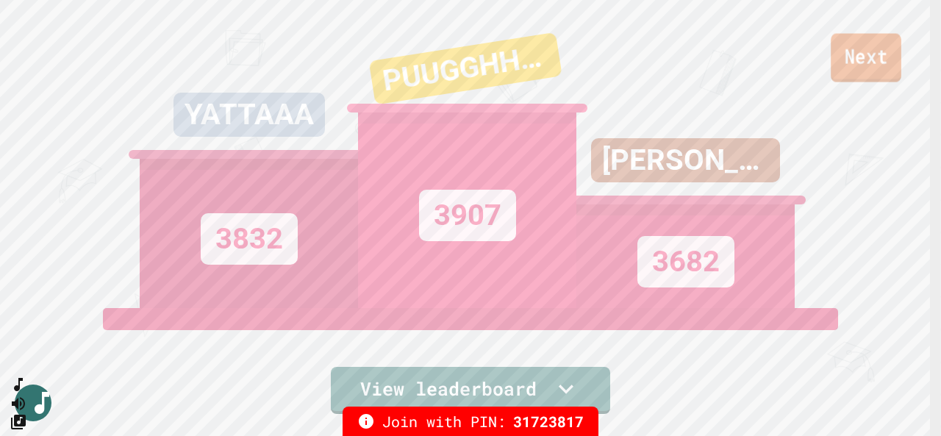
click at [861, 69] on link "Next" at bounding box center [865, 58] width 71 height 48
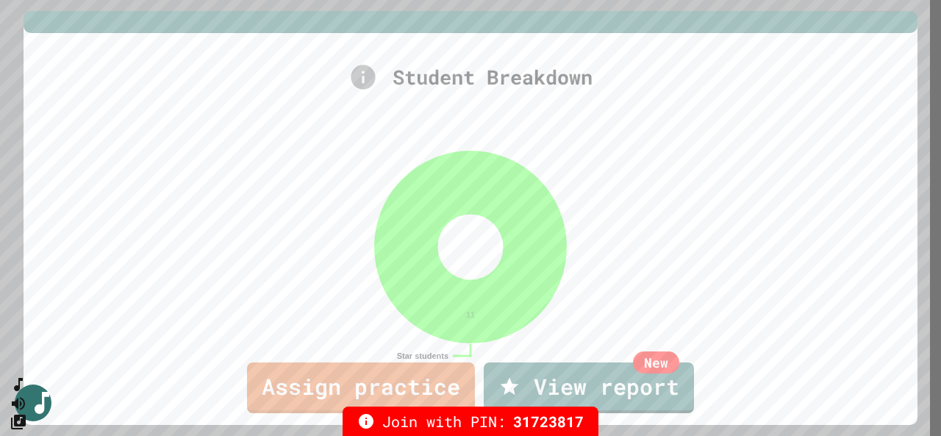
scroll to position [51, 0]
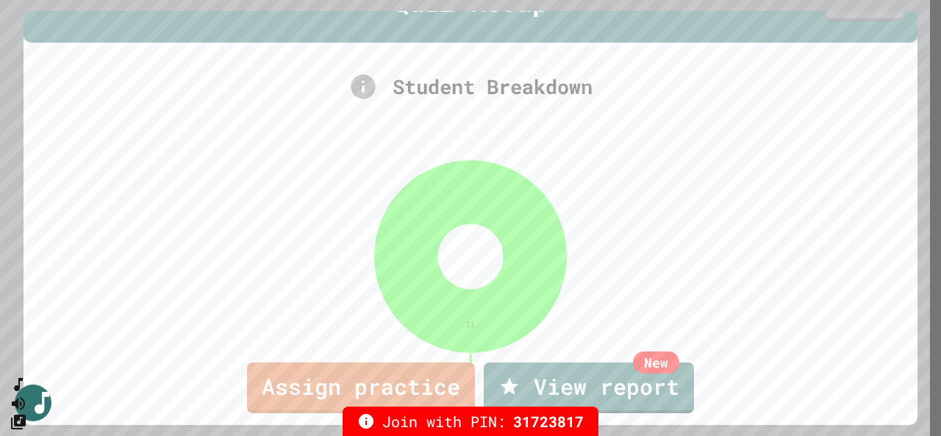
drag, startPoint x: 940, startPoint y: 103, endPoint x: 920, endPoint y: 122, distance: 27.5
click at [920, 118] on div at bounding box center [470, 218] width 941 height 436
click at [921, 124] on div at bounding box center [470, 218] width 941 height 436
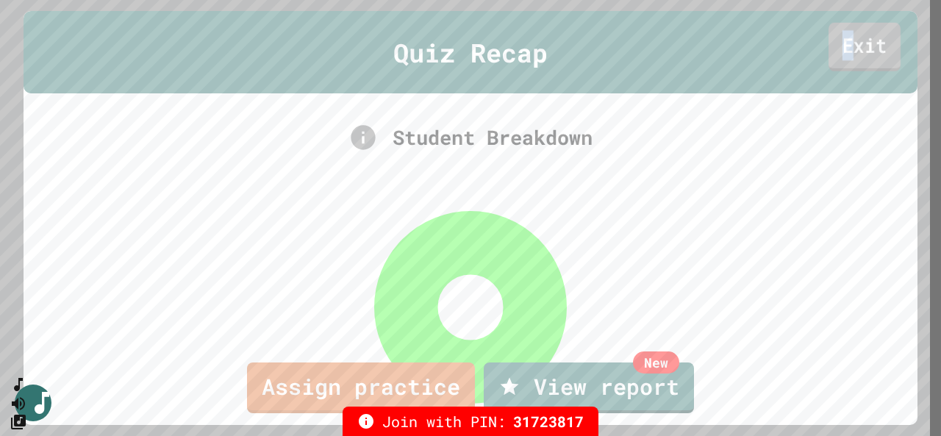
click at [836, 55] on link "Exit" at bounding box center [864, 47] width 72 height 48
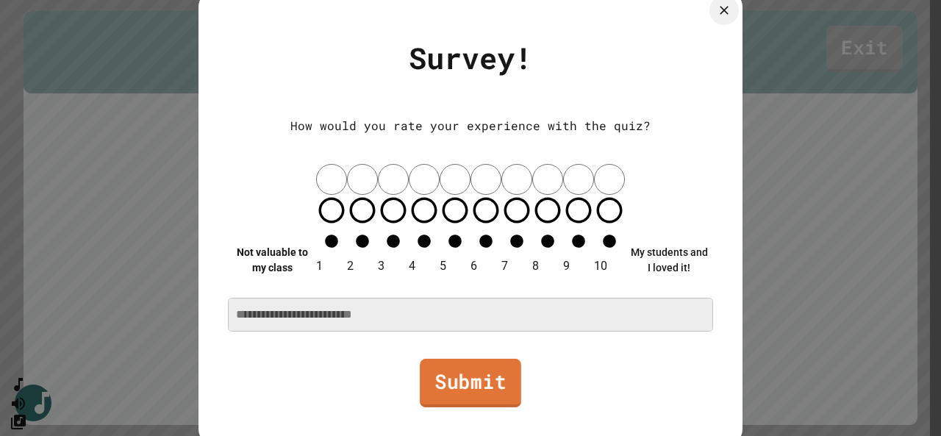
click at [462, 359] on link "Submit" at bounding box center [470, 383] width 101 height 48
type textarea "*"
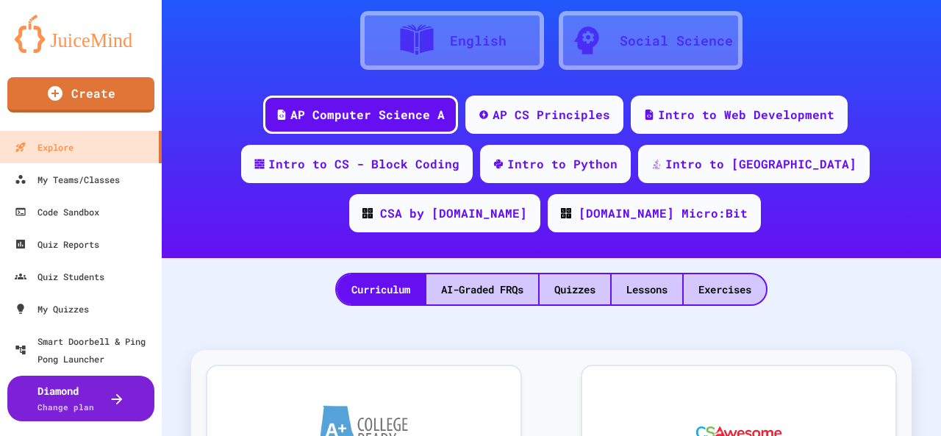
scroll to position [220, 0]
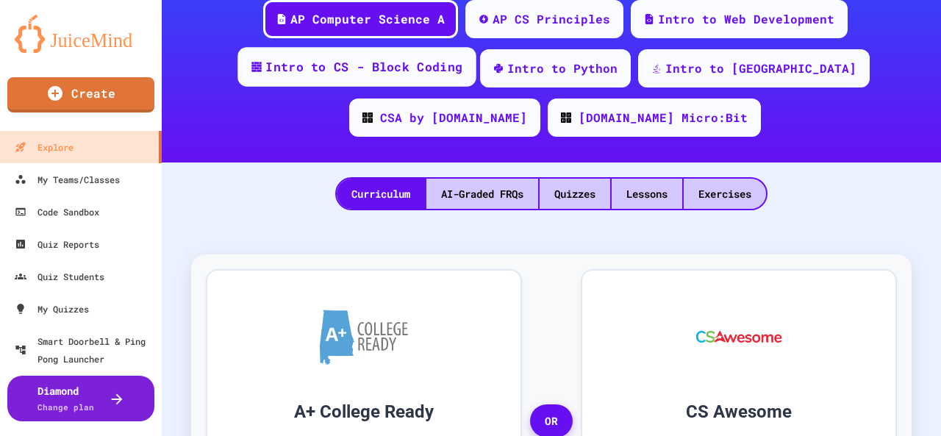
click at [355, 73] on div "Intro to CS - Block Coding" at bounding box center [363, 67] width 197 height 18
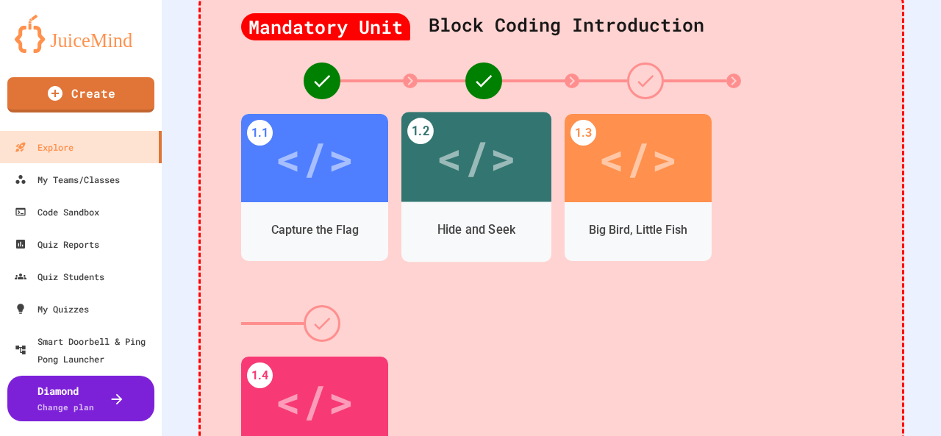
scroll to position [441, 0]
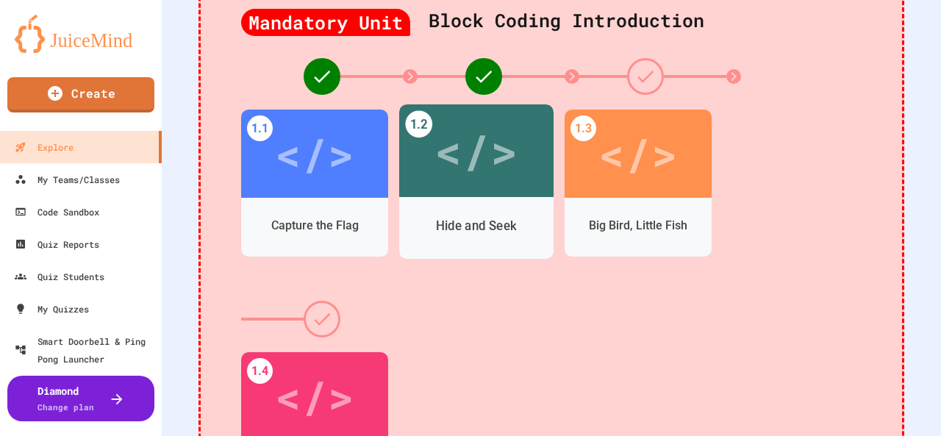
click at [478, 183] on div "</>" at bounding box center [475, 151] width 83 height 70
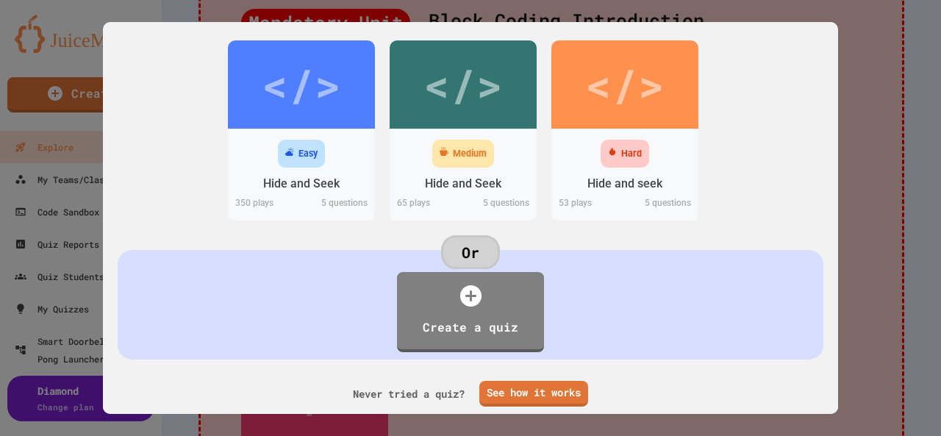
scroll to position [98, 0]
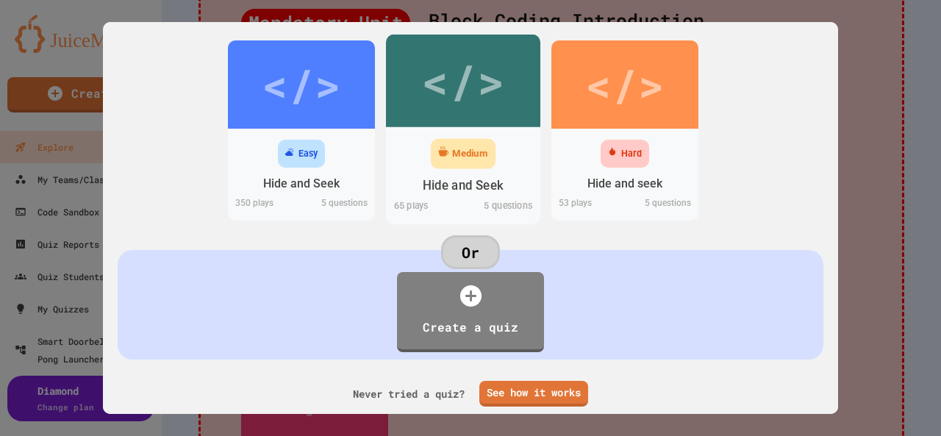
click at [448, 74] on div "</>" at bounding box center [462, 81] width 83 height 70
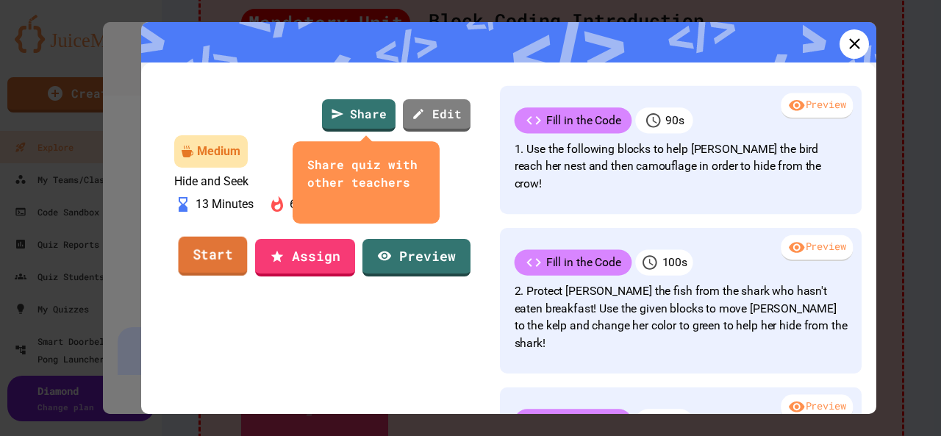
click at [219, 276] on link "Start" at bounding box center [213, 256] width 69 height 40
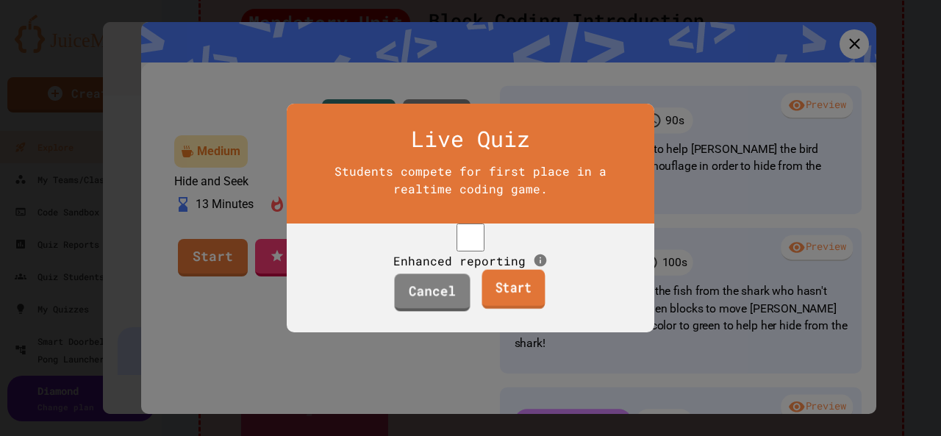
click at [487, 309] on link "Start" at bounding box center [512, 290] width 63 height 40
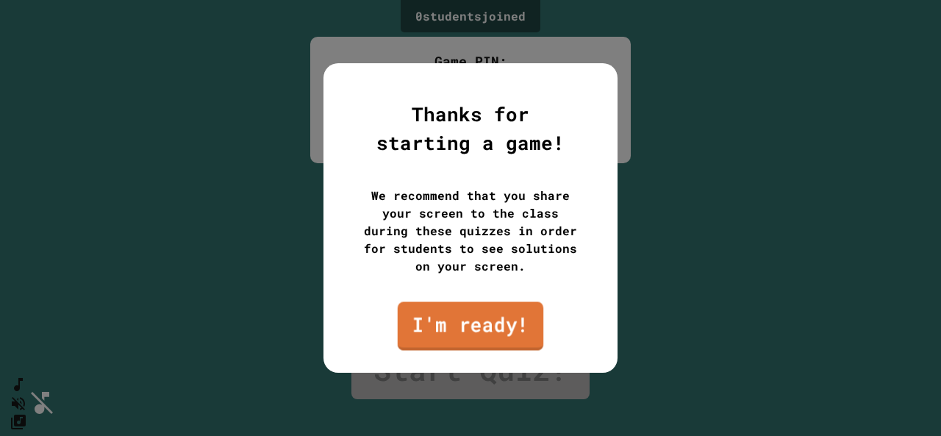
click at [434, 345] on link "I'm ready!" at bounding box center [470, 326] width 145 height 48
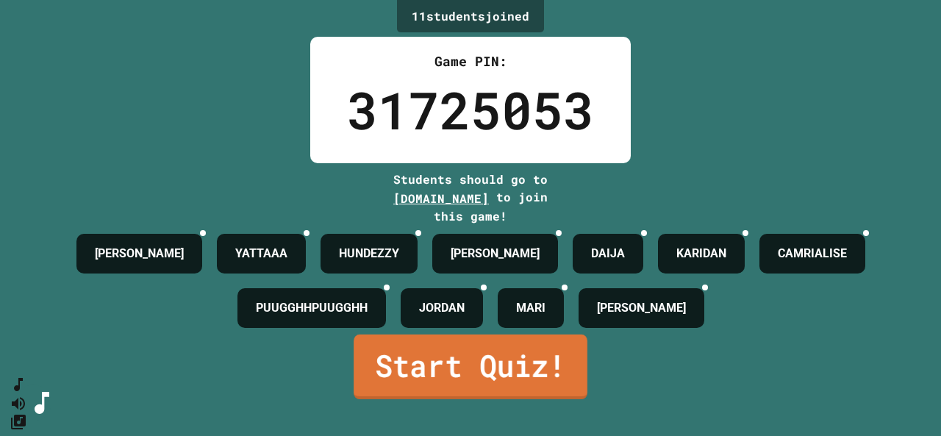
click at [402, 394] on link "Start Quiz!" at bounding box center [470, 366] width 234 height 65
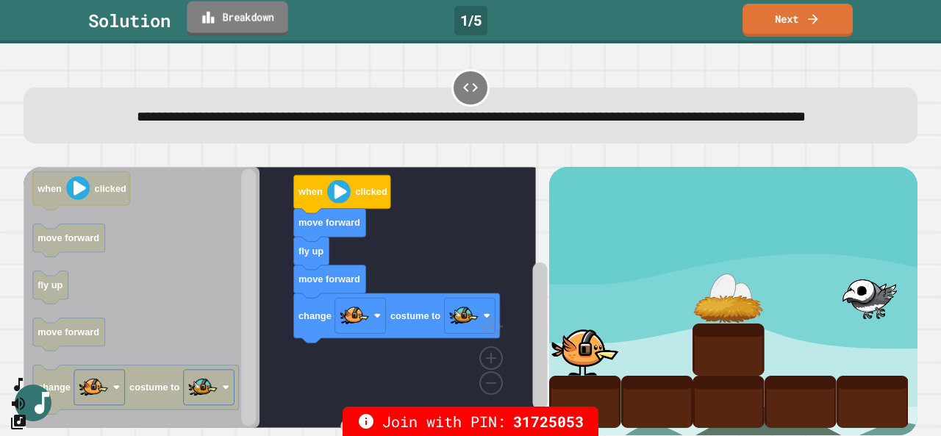
click at [240, 15] on link "Breakdown" at bounding box center [237, 18] width 101 height 35
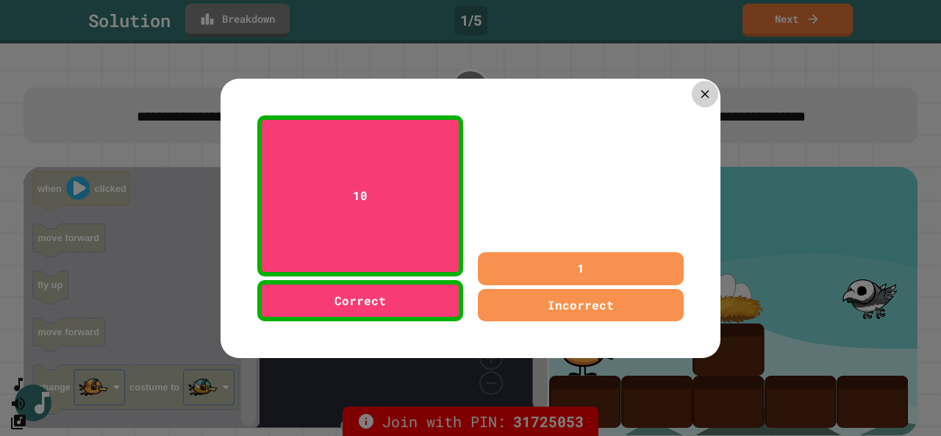
click at [700, 90] on icon at bounding box center [704, 94] width 8 height 8
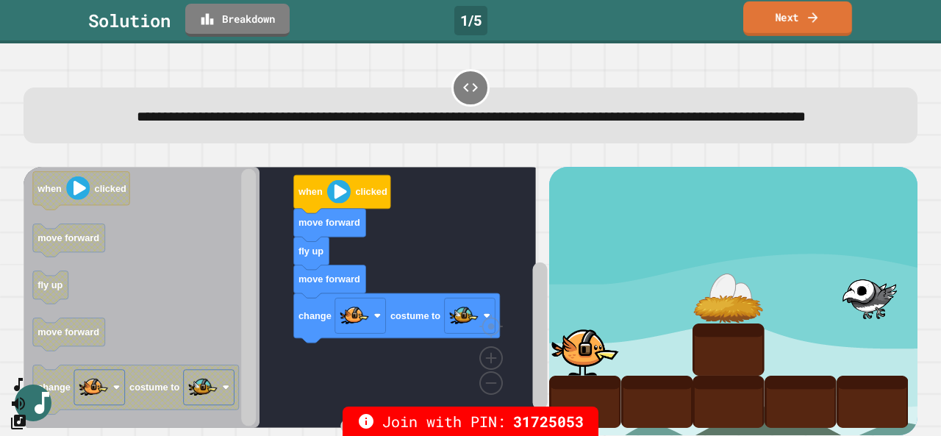
click at [763, 24] on link "Next" at bounding box center [797, 18] width 109 height 35
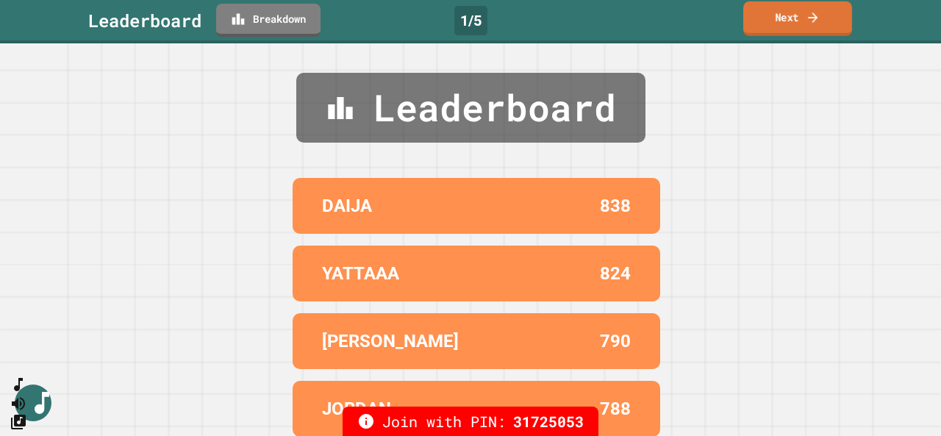
click at [781, 22] on link "Next" at bounding box center [797, 18] width 109 height 35
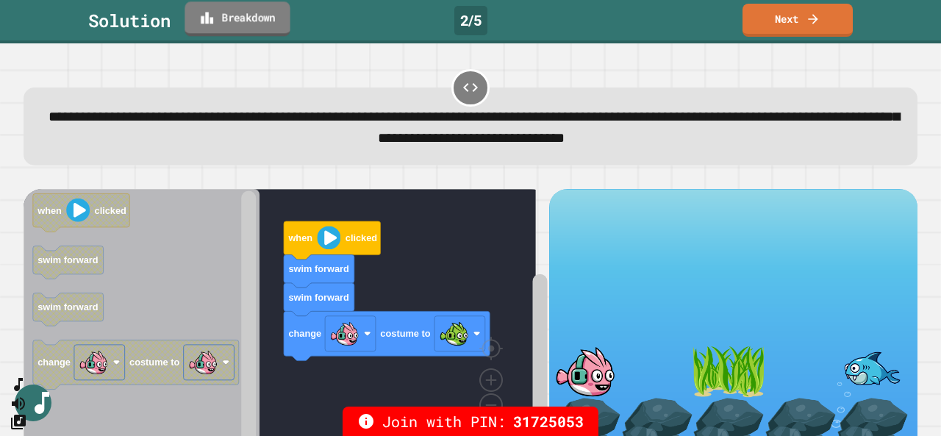
click at [222, 21] on link "Breakdown" at bounding box center [236, 18] width 105 height 35
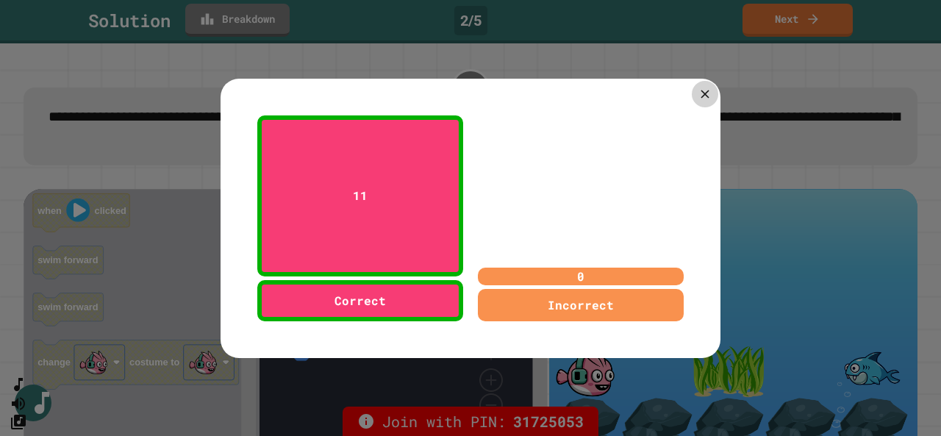
click at [700, 93] on icon at bounding box center [704, 94] width 14 height 14
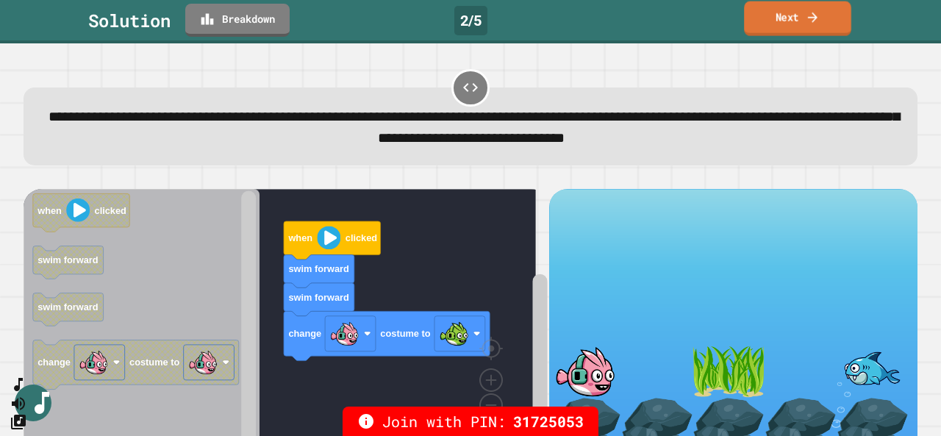
click at [782, 33] on link "Next" at bounding box center [797, 18] width 107 height 35
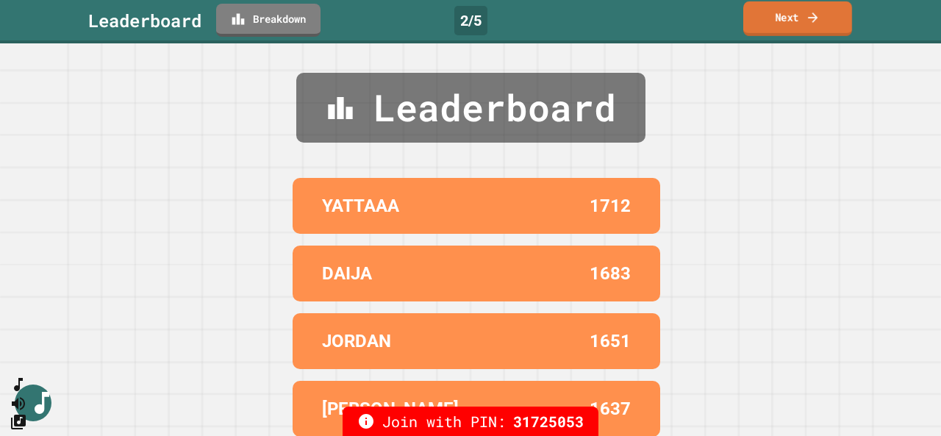
click at [761, 35] on link "Next" at bounding box center [797, 18] width 109 height 35
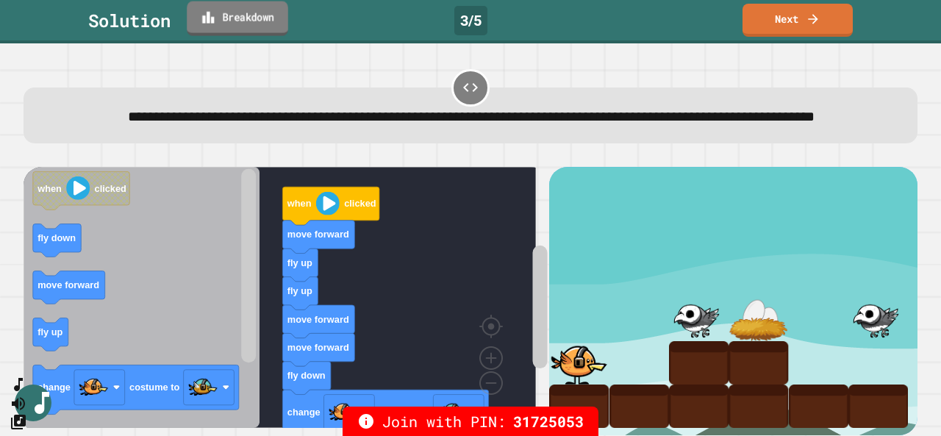
click at [254, 24] on link "Breakdown" at bounding box center [237, 18] width 101 height 35
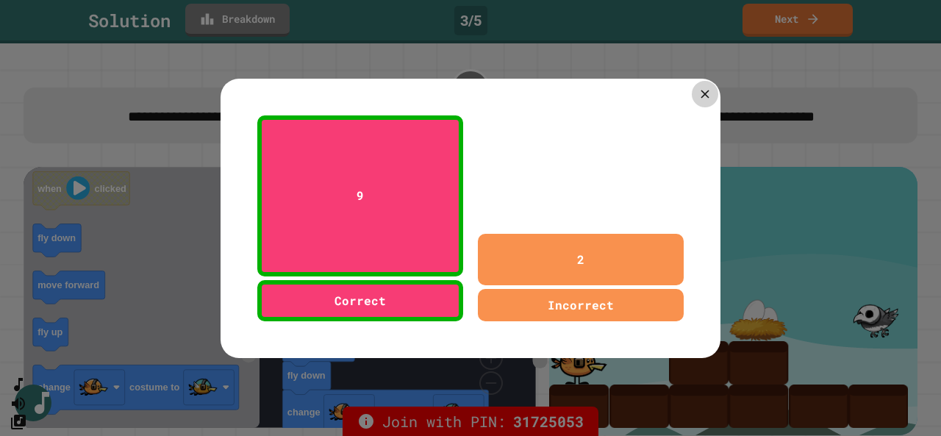
click at [700, 90] on icon at bounding box center [704, 94] width 8 height 8
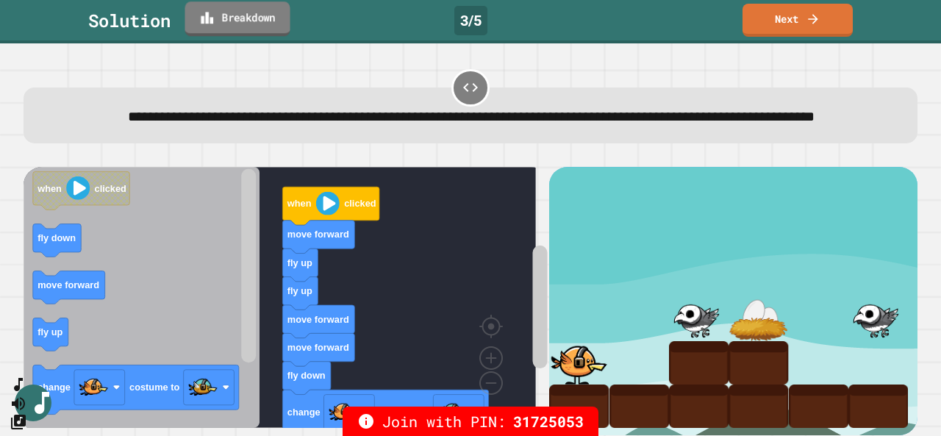
click at [284, 21] on link "Breakdown" at bounding box center [236, 18] width 105 height 35
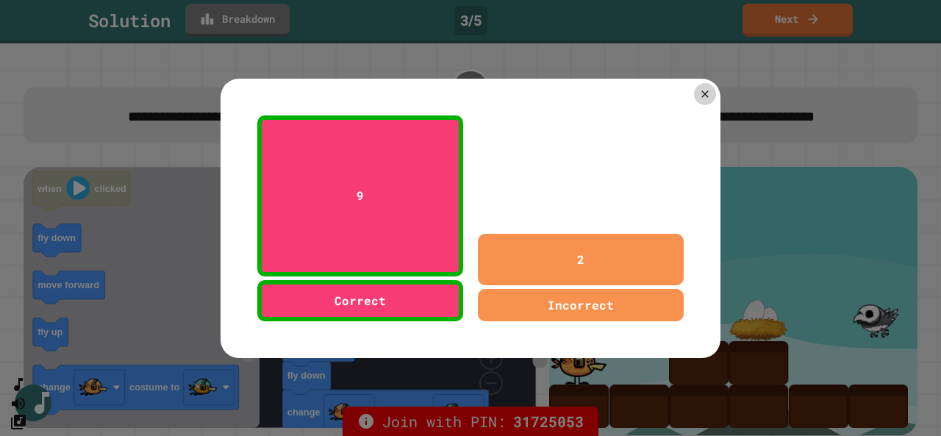
click at [575, 217] on div "2 Incorrect" at bounding box center [580, 218] width 220 height 220
click at [618, 258] on div "2" at bounding box center [581, 259] width 206 height 51
click at [699, 94] on icon at bounding box center [704, 94] width 14 height 14
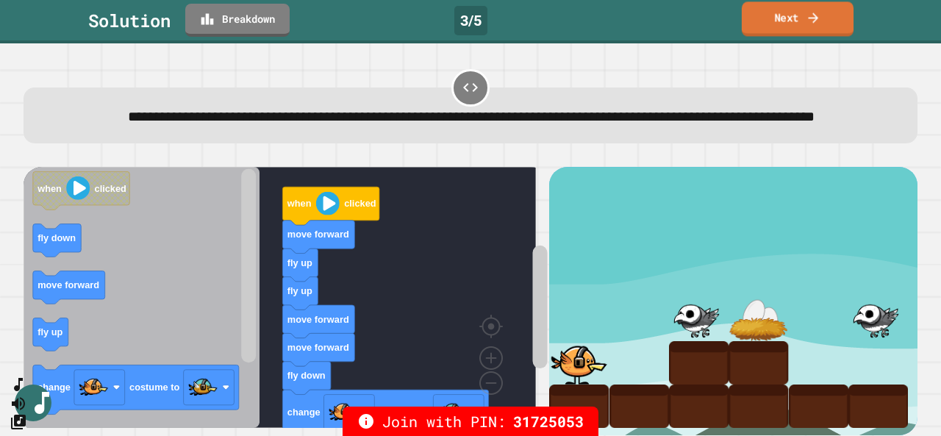
click at [788, 19] on link "Next" at bounding box center [797, 18] width 112 height 35
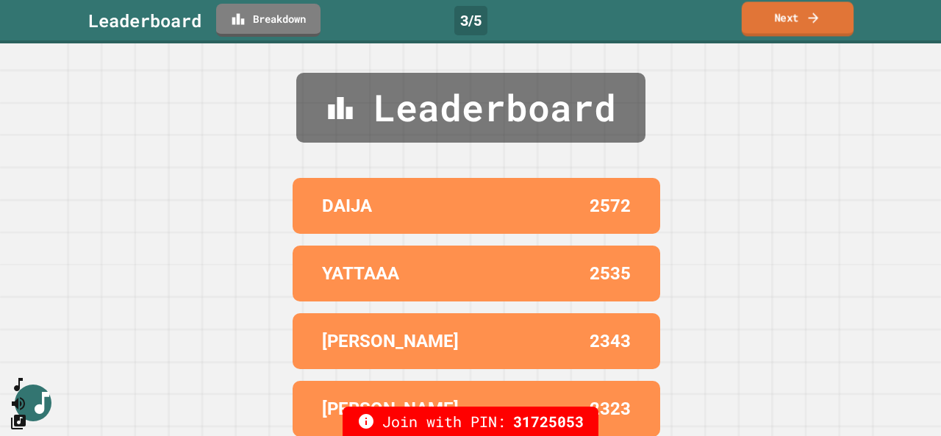
click at [819, 26] on link "Next" at bounding box center [797, 18] width 112 height 35
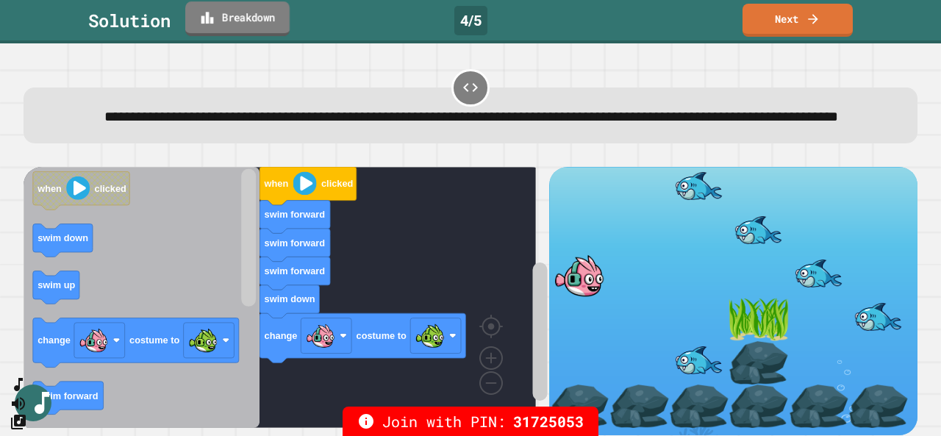
click at [204, 22] on icon at bounding box center [207, 17] width 15 height 15
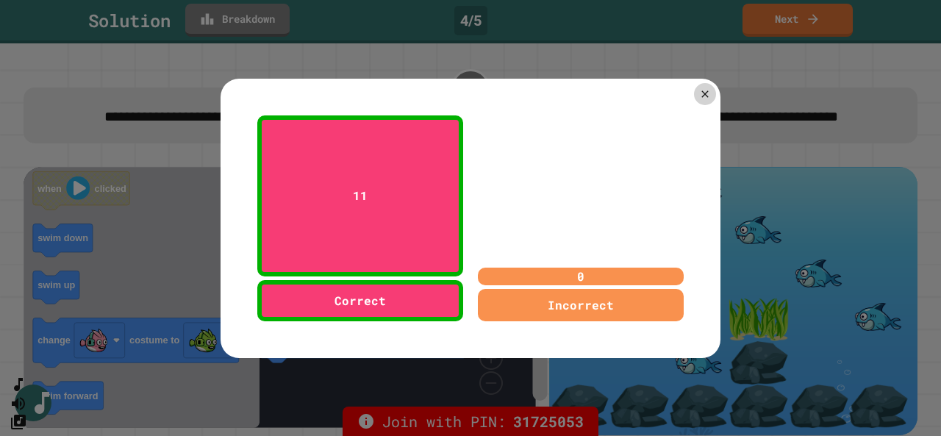
click at [686, 88] on div "11 Correct 0 Incorrect" at bounding box center [470, 218] width 500 height 279
click at [698, 87] on icon at bounding box center [704, 94] width 14 height 14
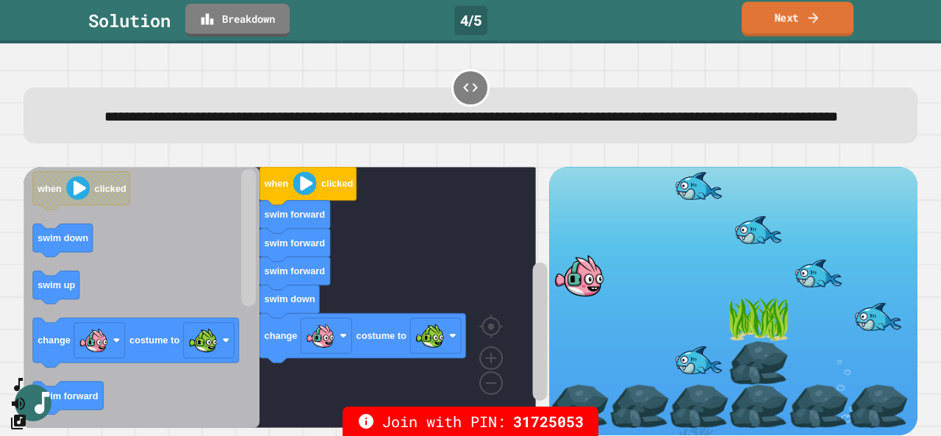
click at [761, 26] on link "Next" at bounding box center [797, 18] width 112 height 35
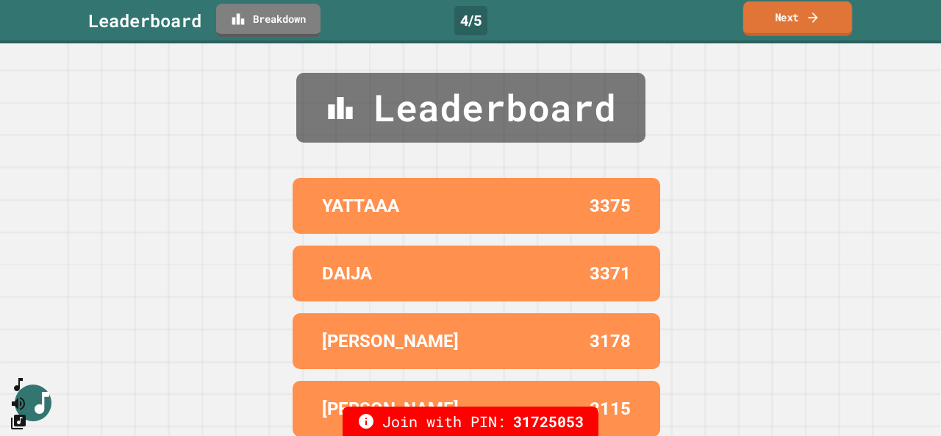
click at [780, 17] on link "Next" at bounding box center [797, 18] width 109 height 35
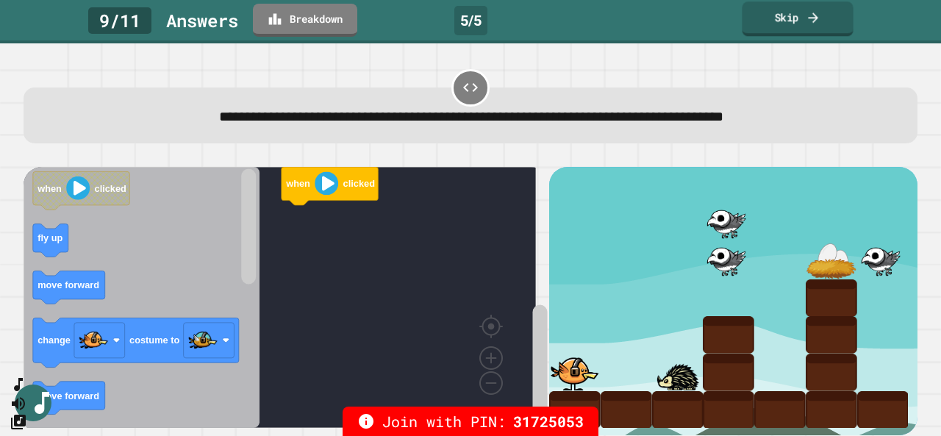
click at [816, 23] on icon at bounding box center [812, 17] width 15 height 15
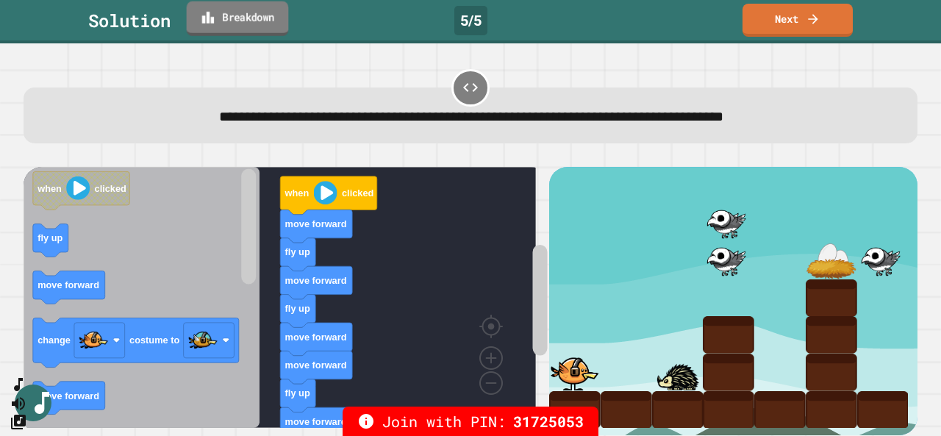
click at [273, 16] on link "Breakdown" at bounding box center [238, 18] width 102 height 35
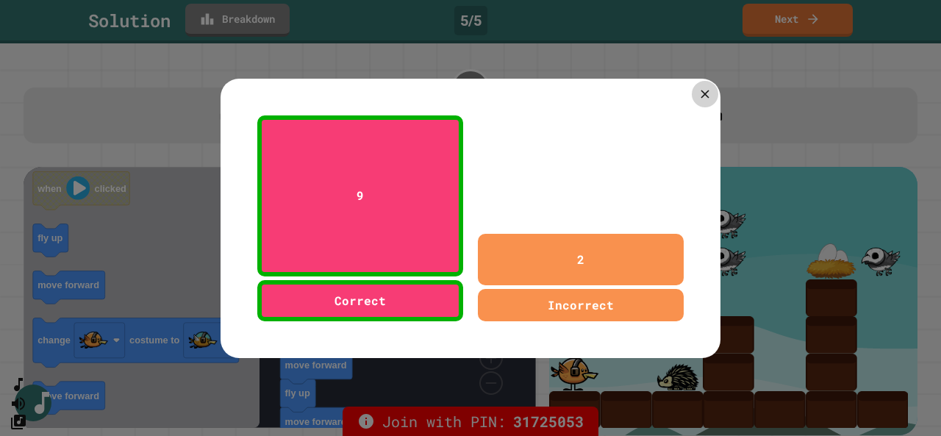
click at [705, 81] on div at bounding box center [704, 94] width 26 height 26
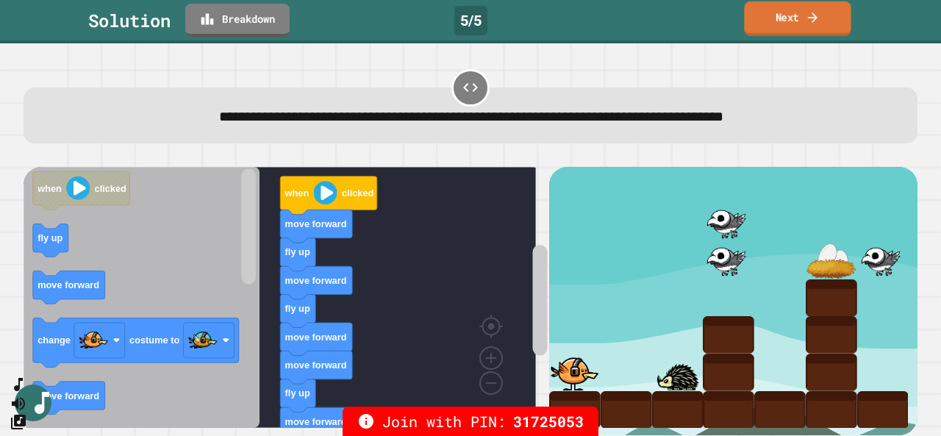
click at [785, 24] on link "Next" at bounding box center [797, 18] width 107 height 35
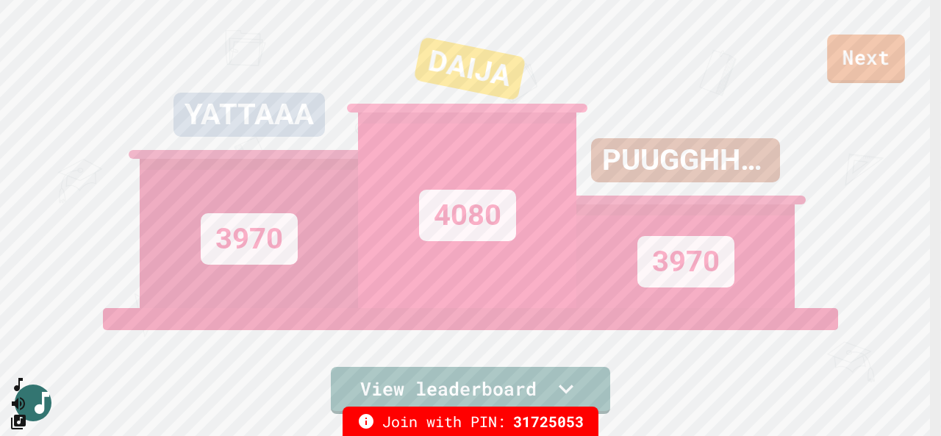
click at [859, 54] on link "Next" at bounding box center [866, 59] width 78 height 48
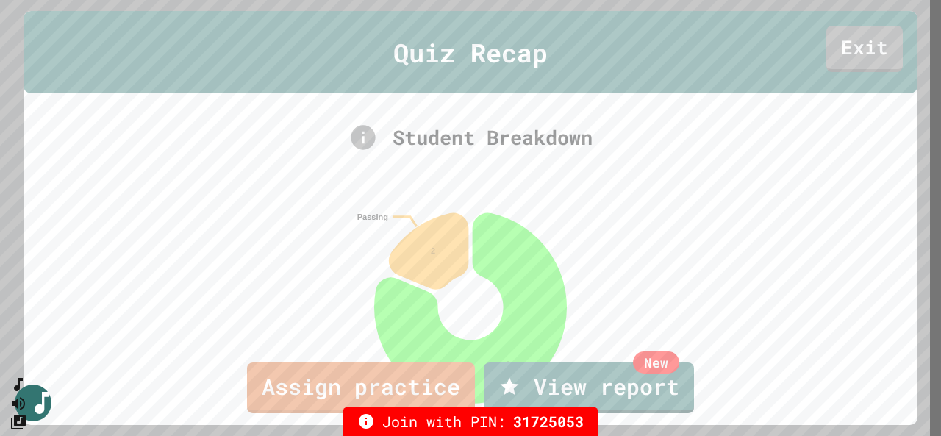
scroll to position [73, 0]
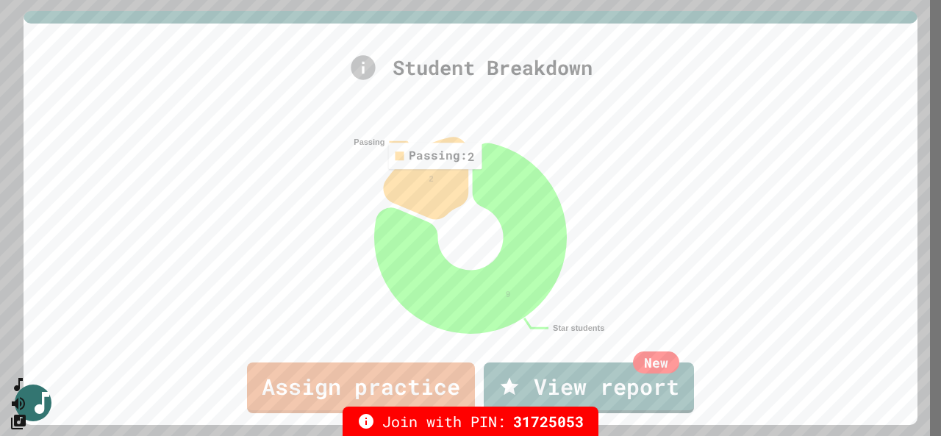
click at [431, 176] on icon at bounding box center [426, 177] width 84 height 81
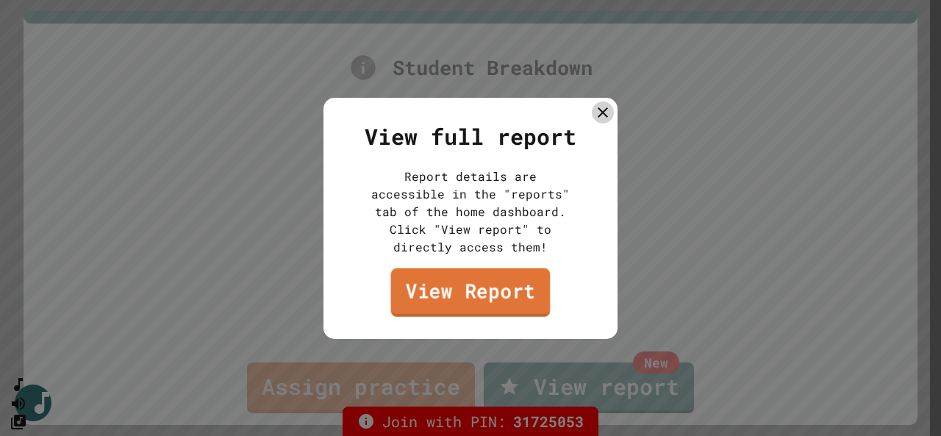
click at [491, 299] on link "View Report" at bounding box center [470, 291] width 159 height 48
drag, startPoint x: 592, startPoint y: 115, endPoint x: 624, endPoint y: 107, distance: 32.6
click at [594, 115] on icon at bounding box center [602, 111] width 21 height 21
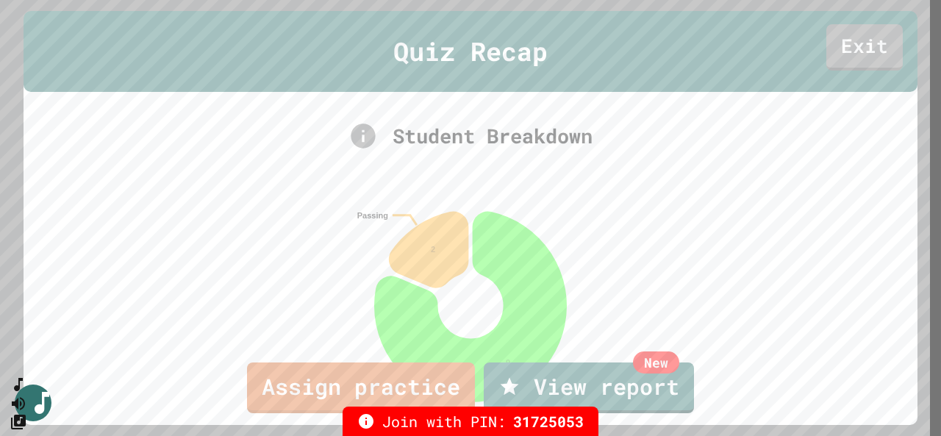
scroll to position [0, 0]
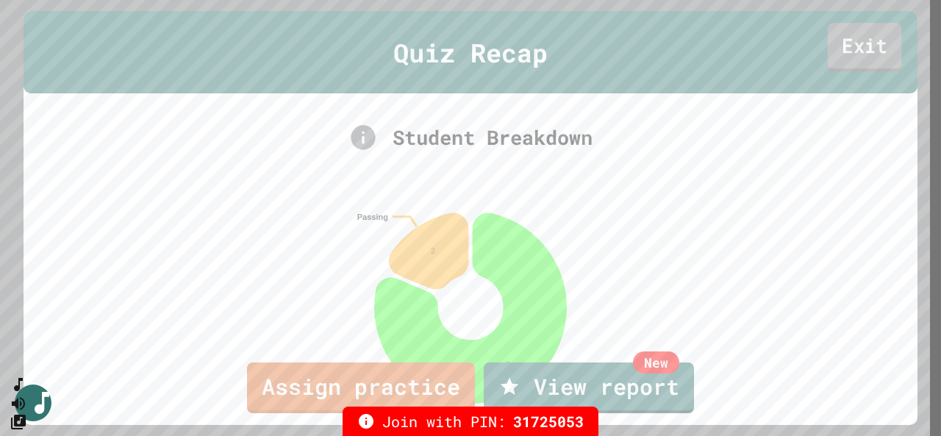
click at [870, 63] on link "Exit" at bounding box center [864, 47] width 74 height 48
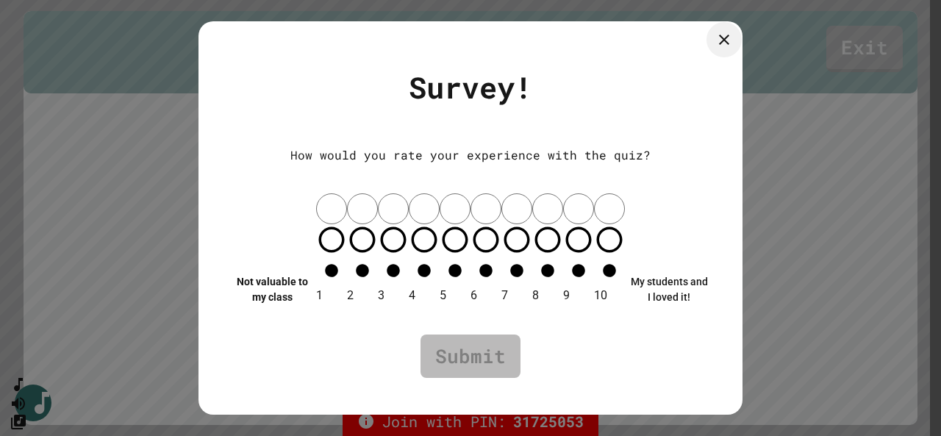
click at [724, 45] on icon at bounding box center [724, 40] width 10 height 10
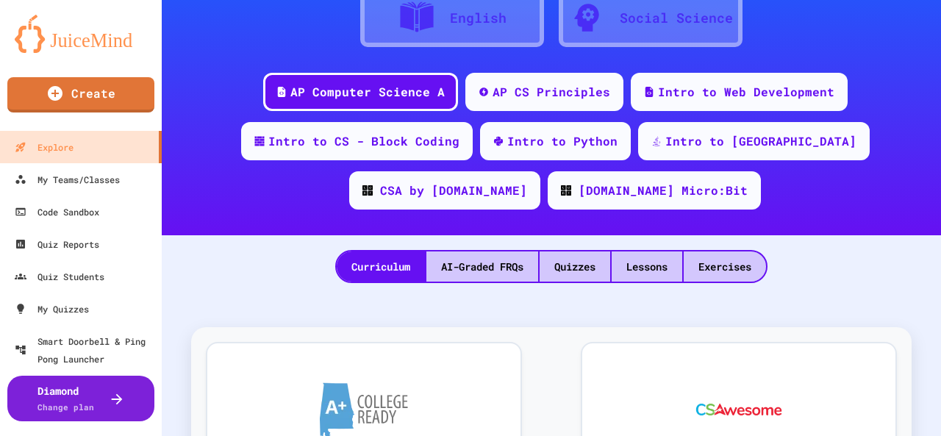
scroll to position [147, 0]
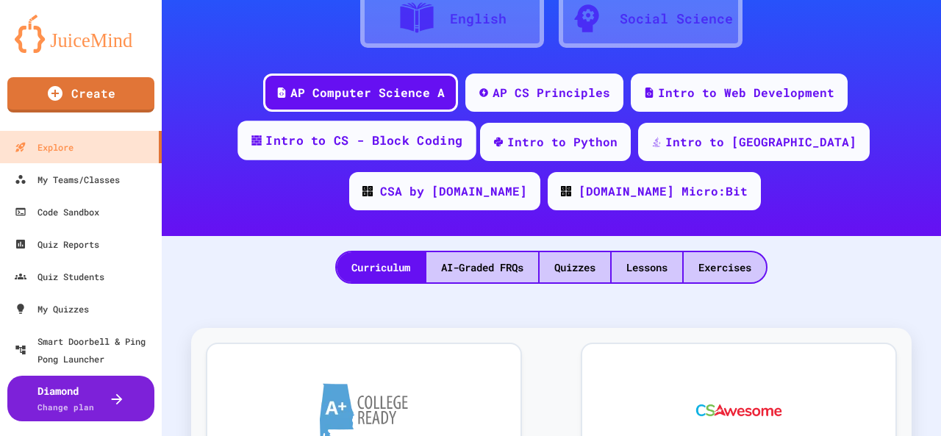
click at [396, 134] on div "Intro to CS - Block Coding" at bounding box center [363, 141] width 197 height 18
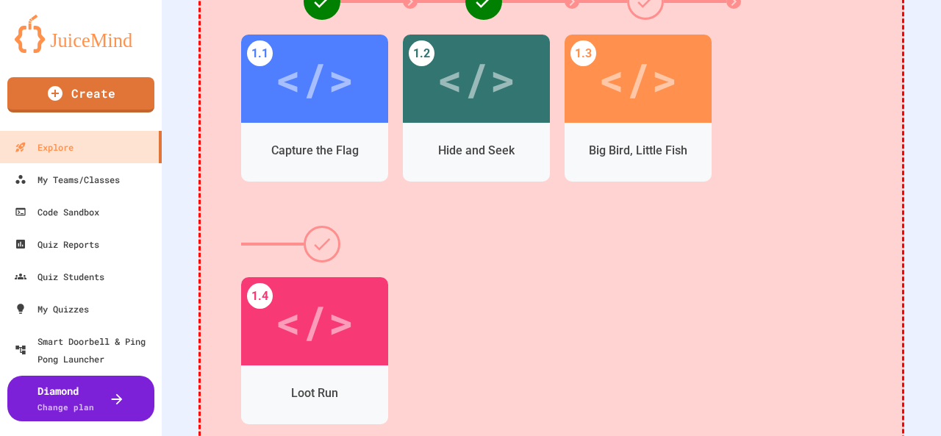
scroll to position [514, 0]
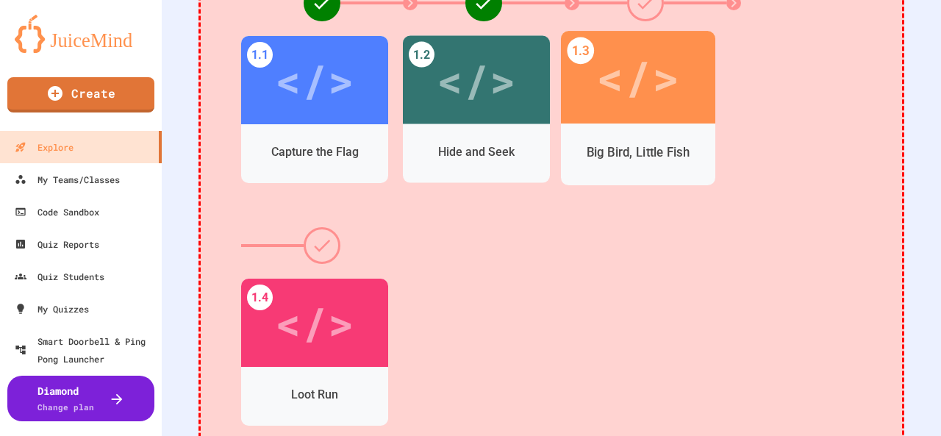
click at [643, 118] on div "</>" at bounding box center [638, 77] width 154 height 93
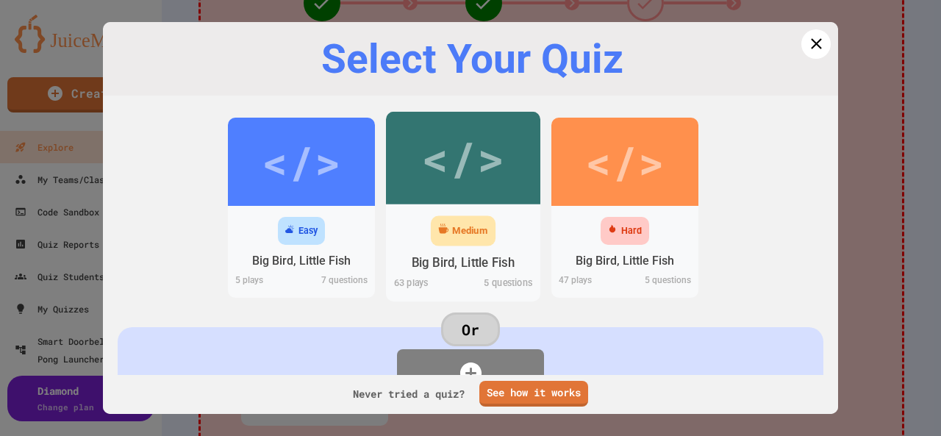
scroll to position [98, 0]
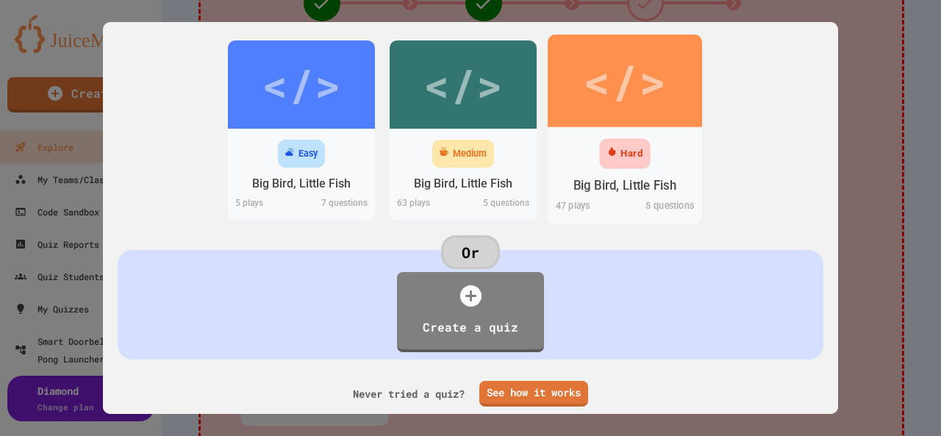
click at [604, 75] on div "</>" at bounding box center [624, 81] width 83 height 70
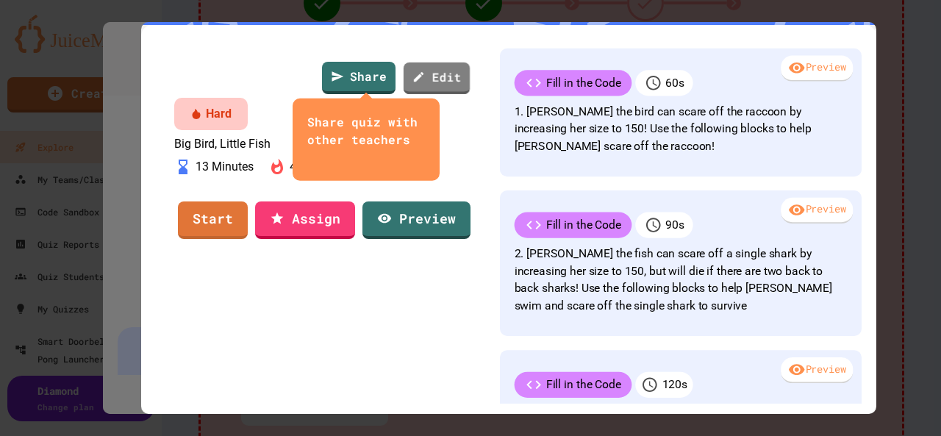
scroll to position [52, 0]
click at [231, 238] on link "Start" at bounding box center [212, 218] width 69 height 40
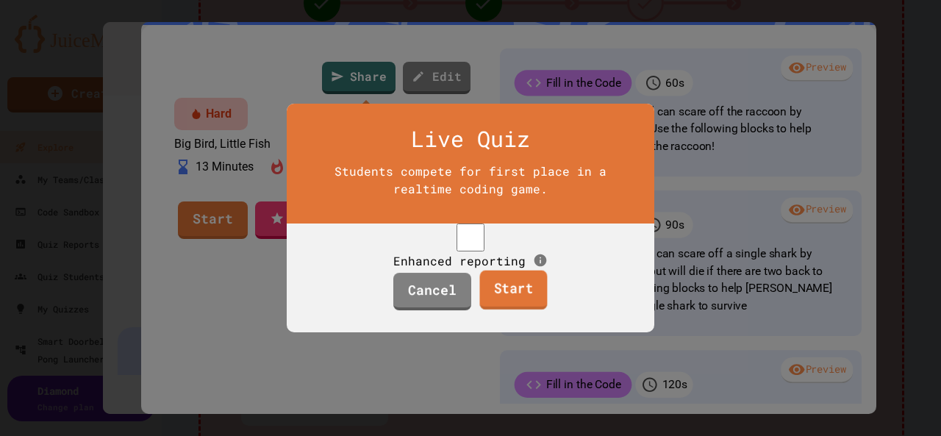
drag, startPoint x: 518, startPoint y: 299, endPoint x: 529, endPoint y: 298, distance: 11.1
click at [518, 298] on link "Start" at bounding box center [513, 290] width 68 height 40
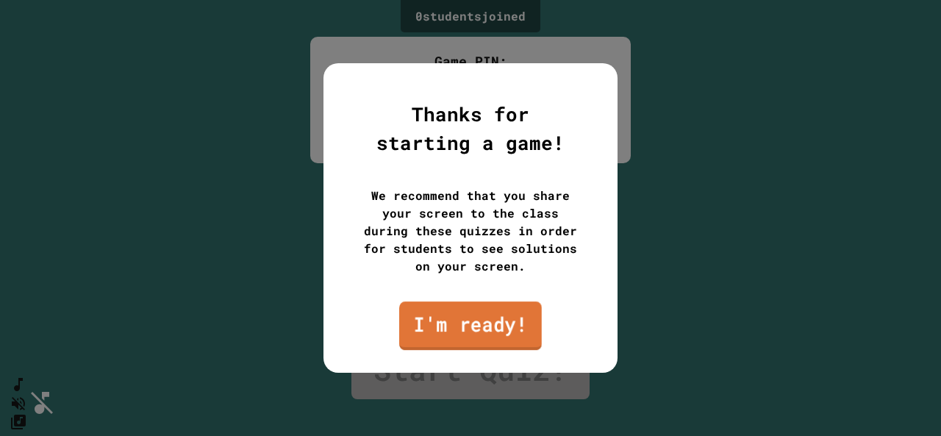
click at [468, 322] on link "I'm ready!" at bounding box center [470, 325] width 143 height 48
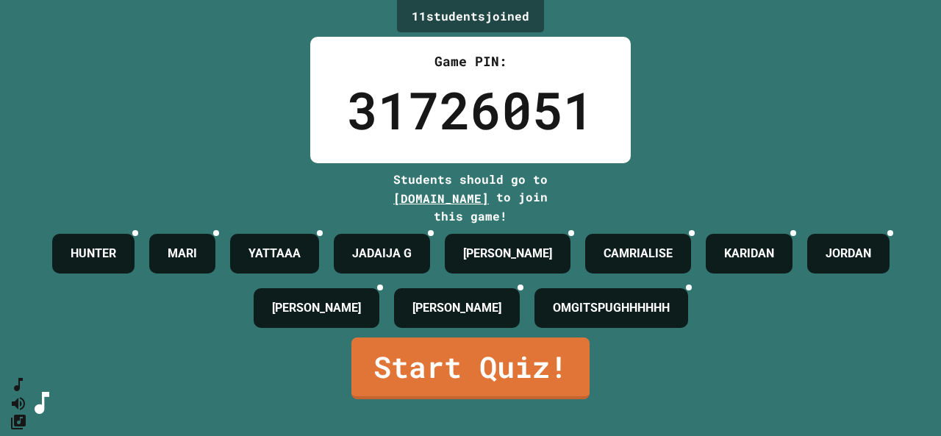
click at [691, 237] on div "CAMRIALISE" at bounding box center [638, 254] width 106 height 40
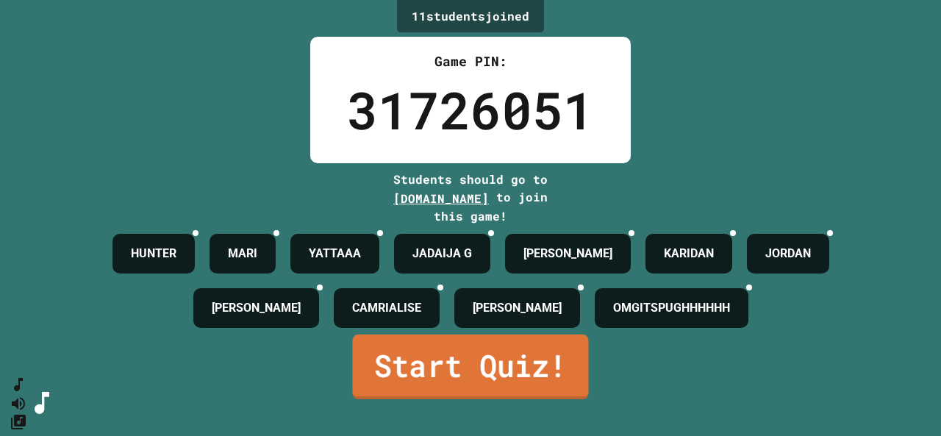
click at [511, 392] on link "Start Quiz!" at bounding box center [470, 366] width 236 height 65
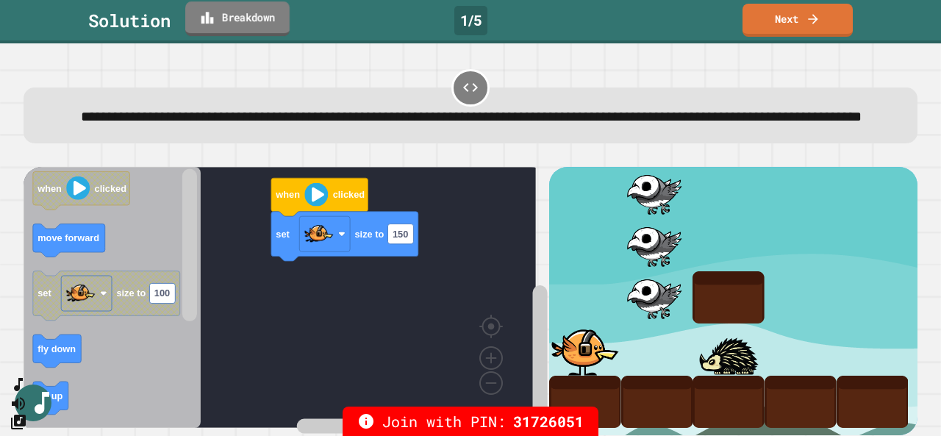
click at [245, 12] on link "Breakdown" at bounding box center [237, 18] width 104 height 35
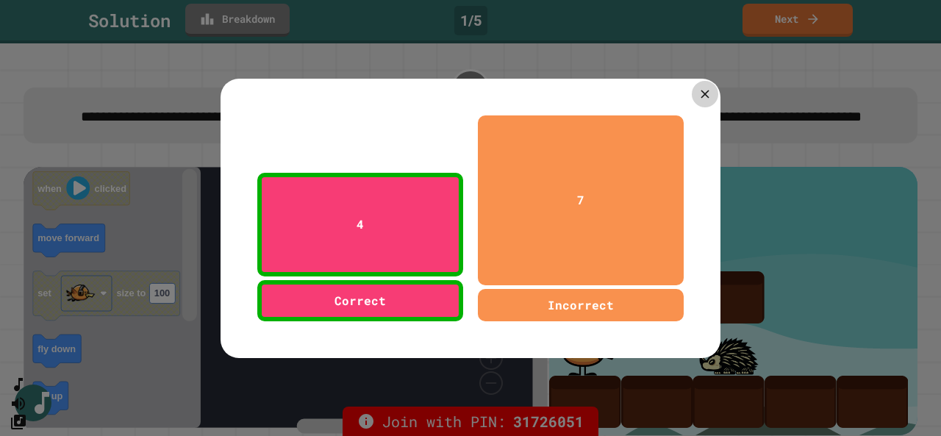
click at [697, 90] on icon at bounding box center [704, 94] width 14 height 14
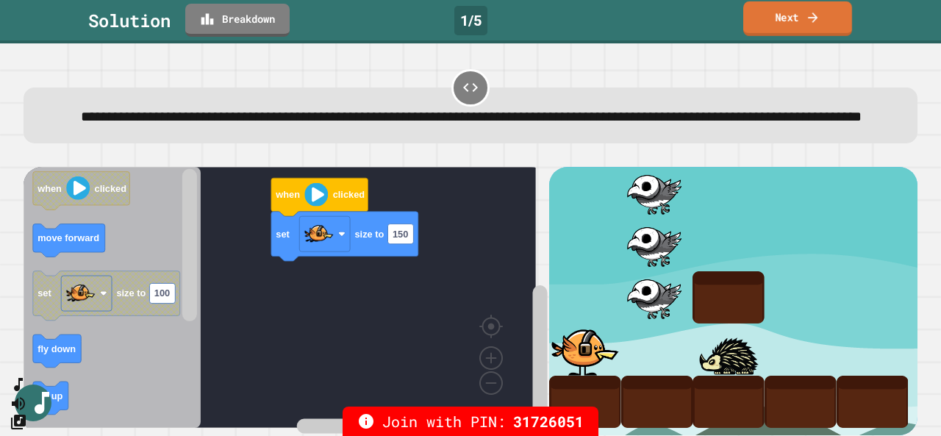
click at [804, 23] on link "Next" at bounding box center [797, 18] width 109 height 35
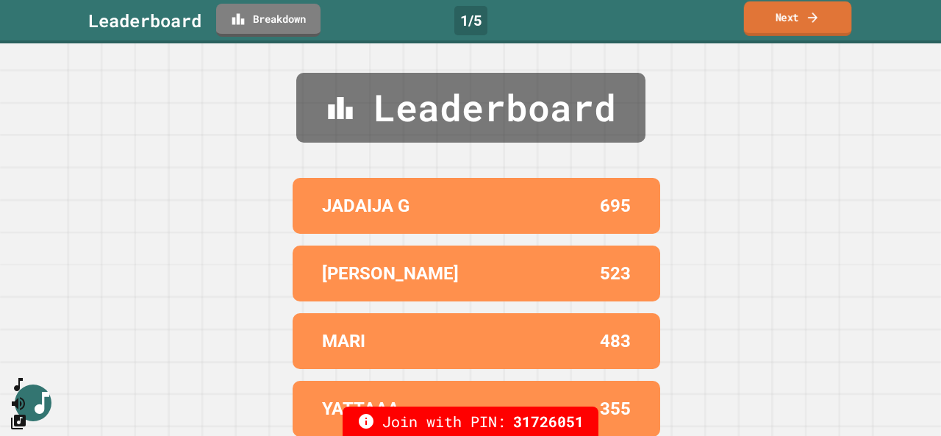
click at [805, 16] on icon at bounding box center [812, 17] width 15 height 15
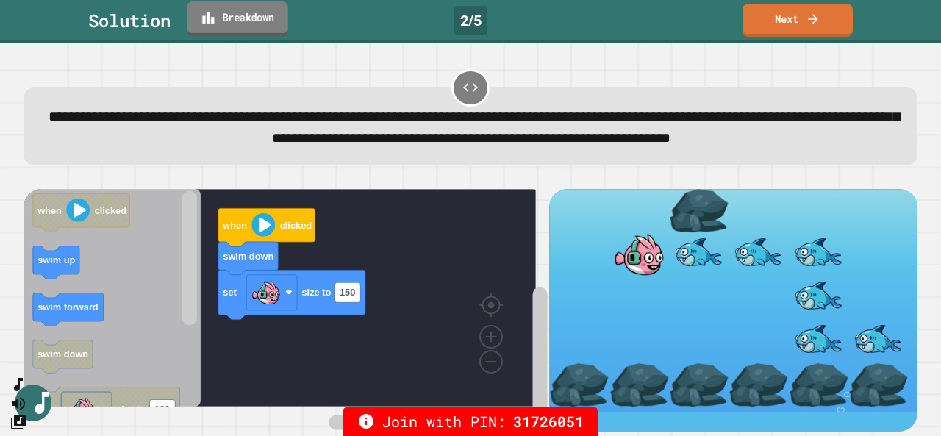
drag, startPoint x: 253, startPoint y: 35, endPoint x: 254, endPoint y: 27, distance: 8.1
click at [254, 27] on link "Breakdown" at bounding box center [237, 18] width 101 height 35
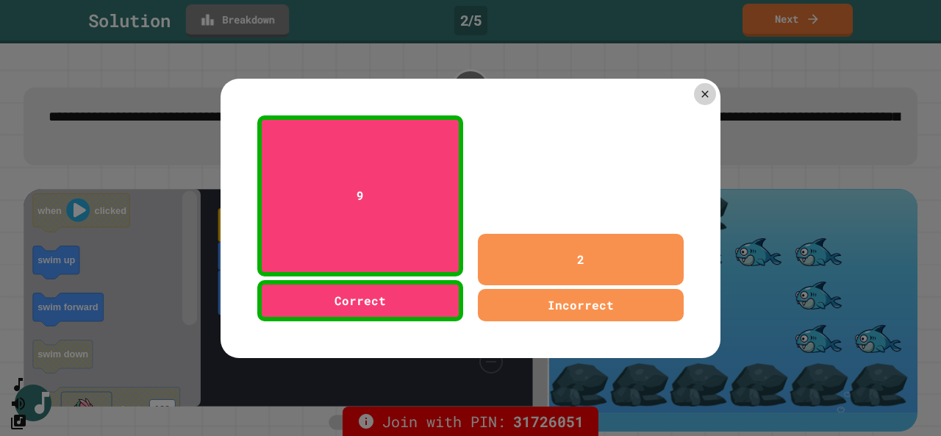
click at [254, 27] on div at bounding box center [470, 218] width 941 height 436
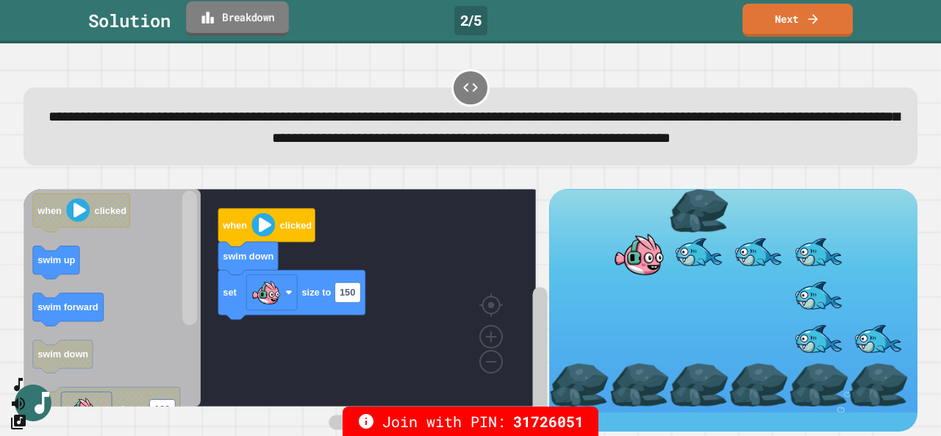
click at [254, 27] on link "Breakdown" at bounding box center [237, 18] width 103 height 35
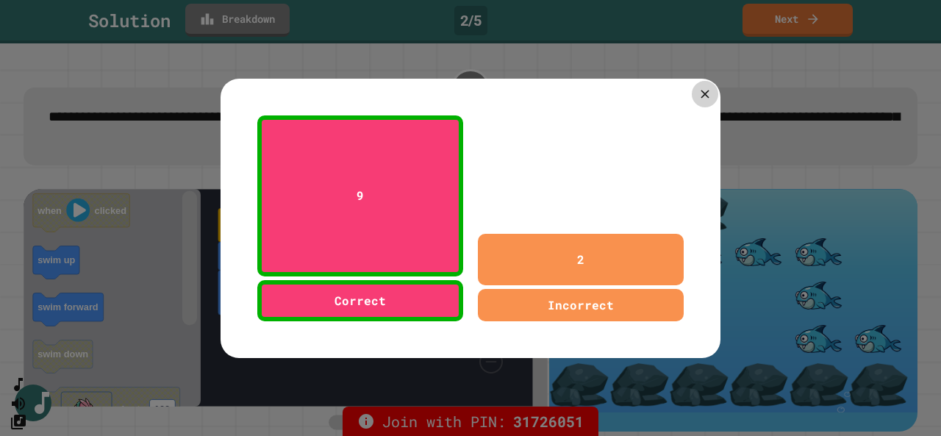
click at [708, 87] on div at bounding box center [704, 94] width 26 height 26
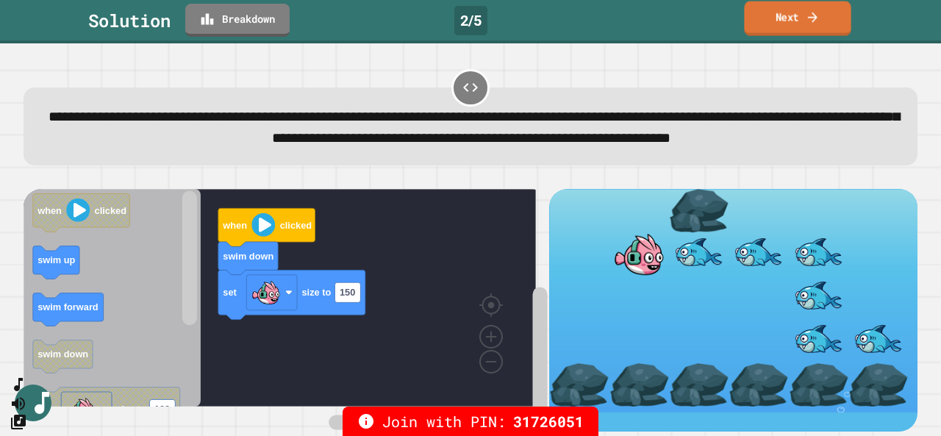
click at [803, 22] on link "Next" at bounding box center [797, 18] width 107 height 35
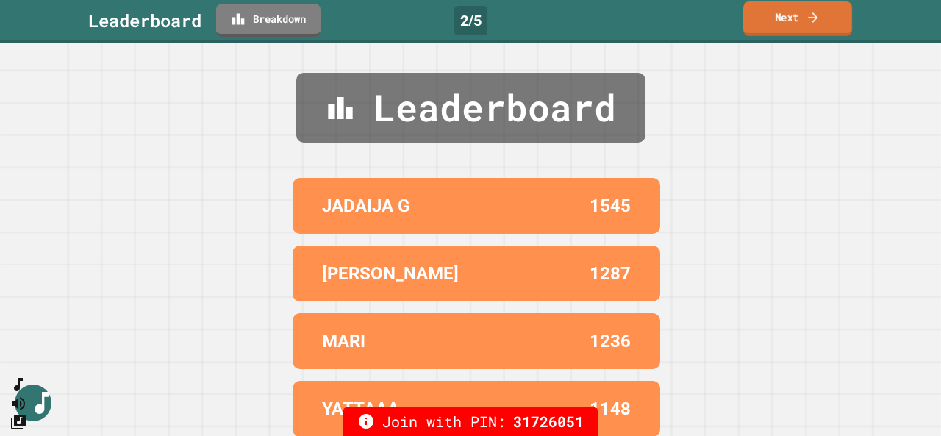
click at [802, 20] on link "Next" at bounding box center [797, 18] width 109 height 35
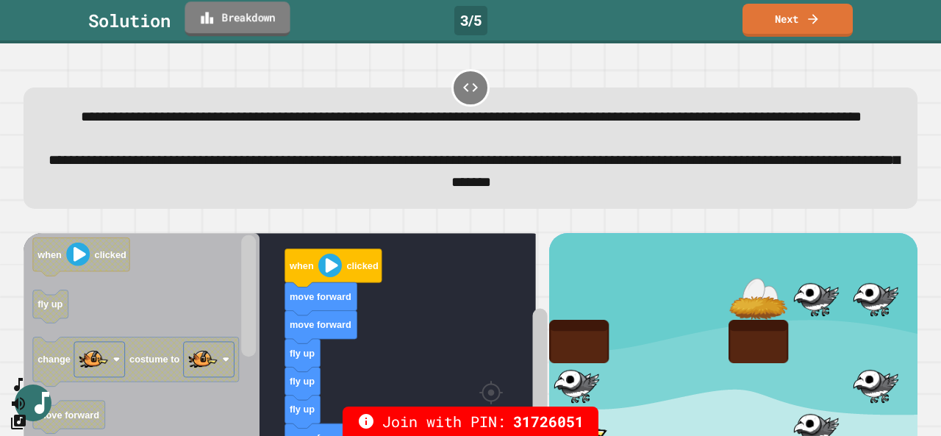
click at [203, 23] on icon at bounding box center [207, 17] width 15 height 15
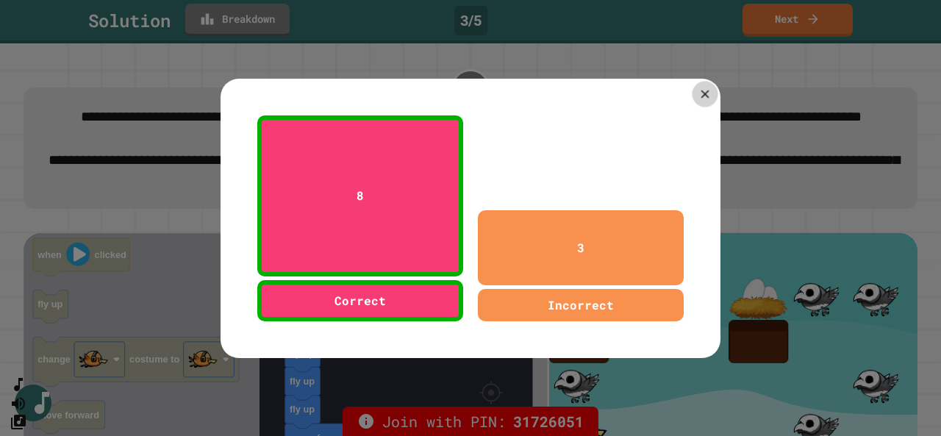
click at [698, 87] on icon at bounding box center [705, 94] width 14 height 14
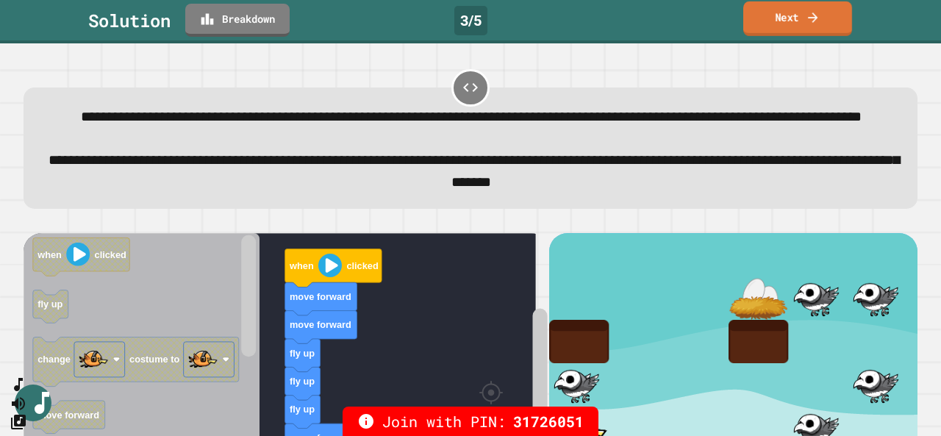
click at [804, 15] on link "Next" at bounding box center [797, 18] width 109 height 35
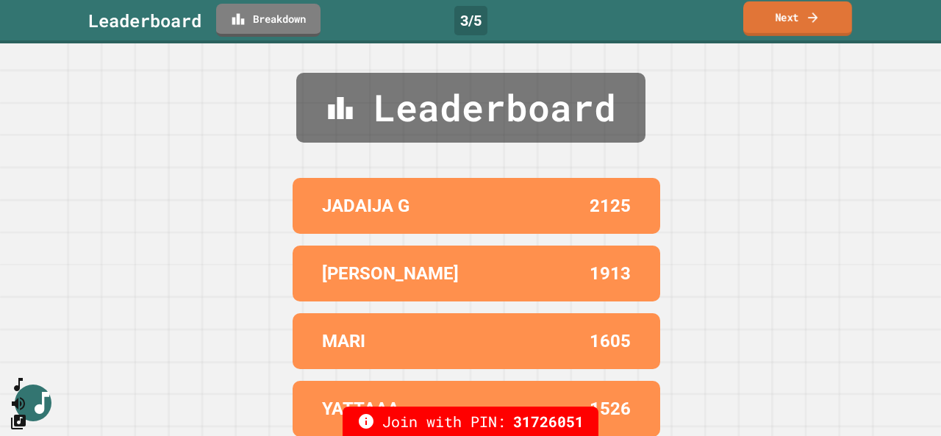
click at [778, 36] on link "Next" at bounding box center [797, 18] width 109 height 35
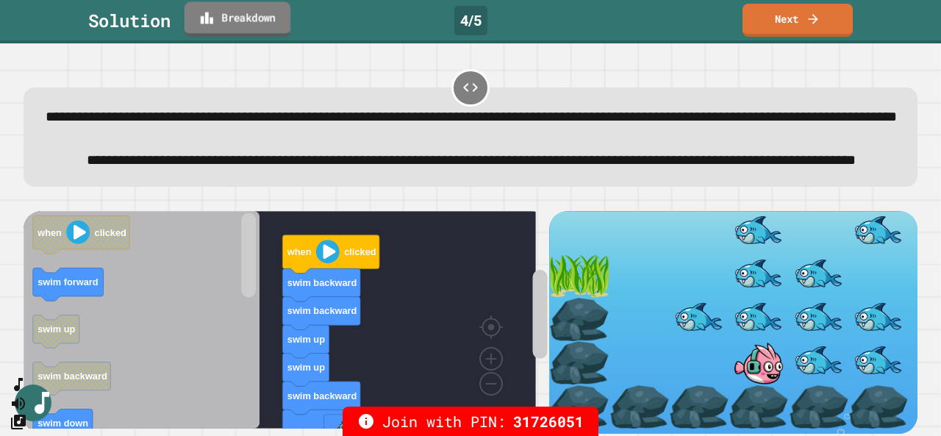
click at [273, 23] on link "Breakdown" at bounding box center [237, 18] width 106 height 35
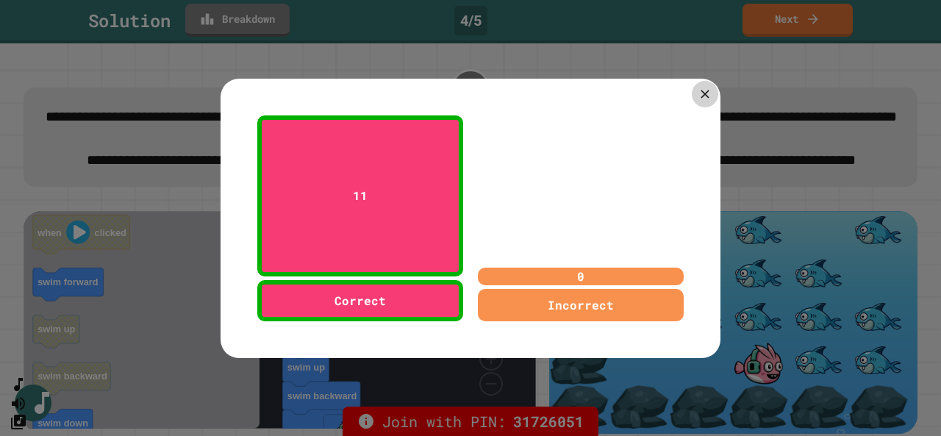
click at [705, 89] on icon at bounding box center [704, 94] width 14 height 14
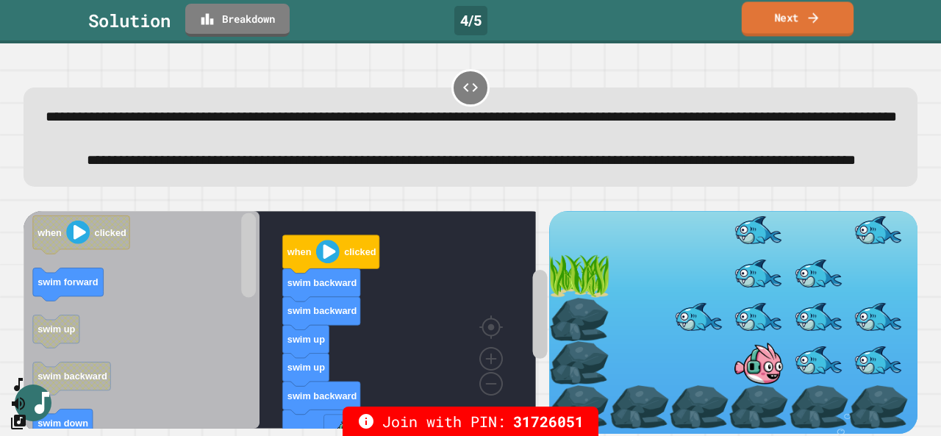
click at [793, 12] on link "Next" at bounding box center [797, 18] width 112 height 35
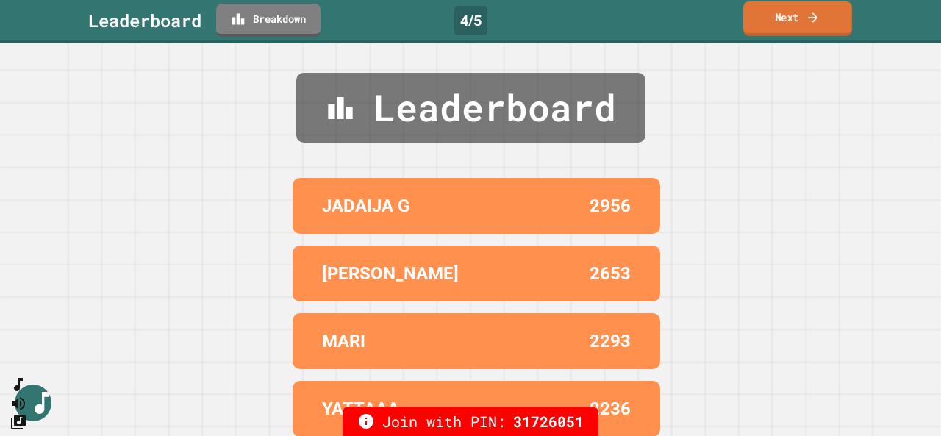
click at [791, 23] on link "Next" at bounding box center [797, 18] width 109 height 35
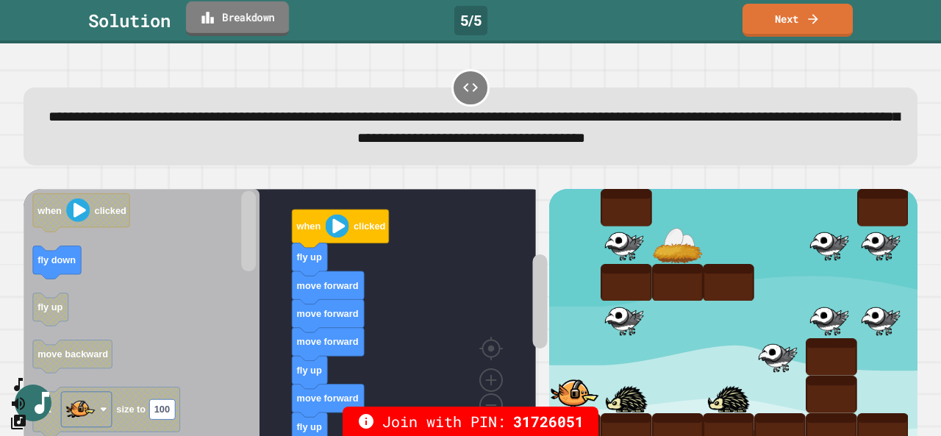
click at [239, 17] on link "Breakdown" at bounding box center [237, 18] width 103 height 35
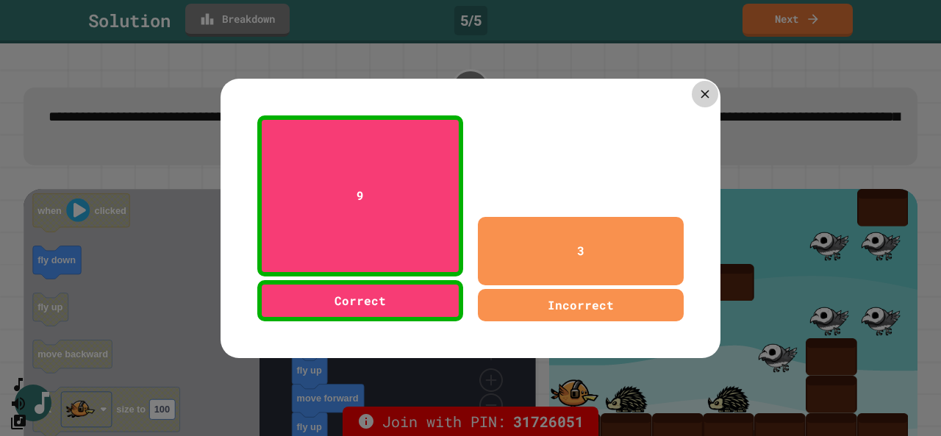
click at [700, 90] on icon at bounding box center [704, 94] width 8 height 8
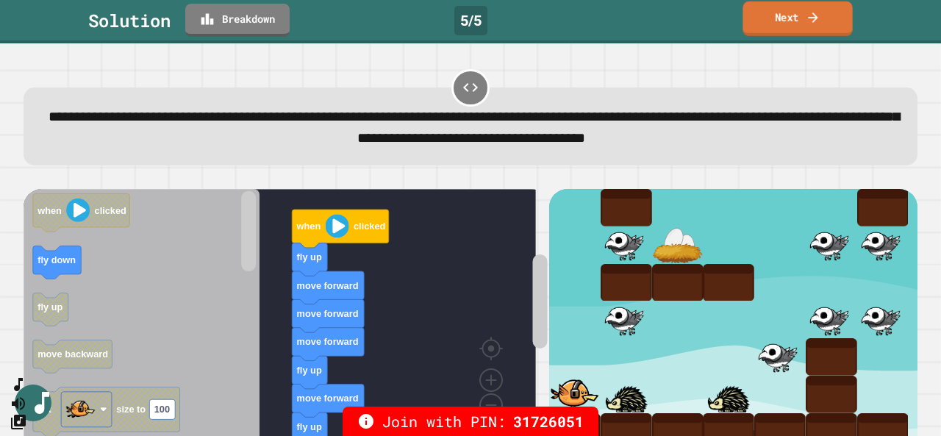
click at [783, 10] on link "Next" at bounding box center [796, 18] width 109 height 35
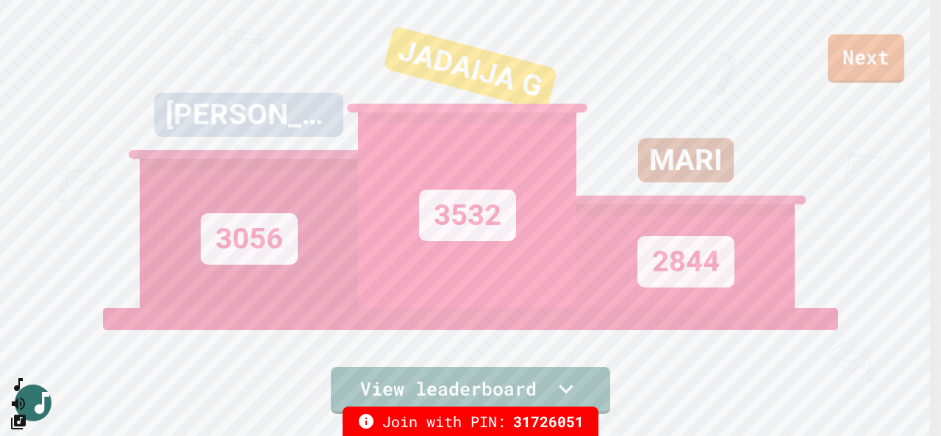
click at [861, 65] on link "Next" at bounding box center [865, 59] width 76 height 48
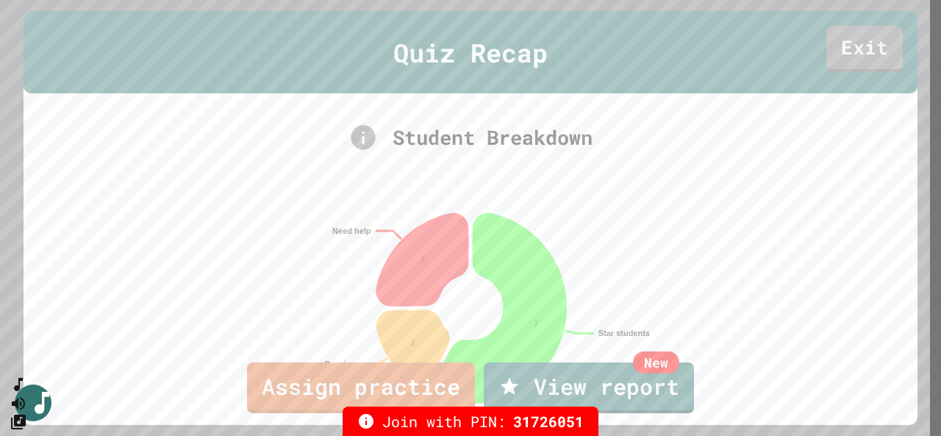
scroll to position [73, 0]
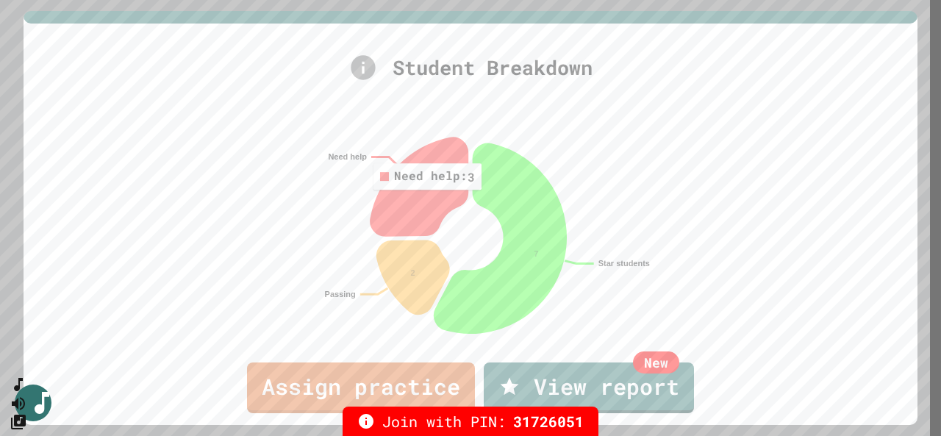
click at [423, 196] on icon at bounding box center [418, 186] width 97 height 98
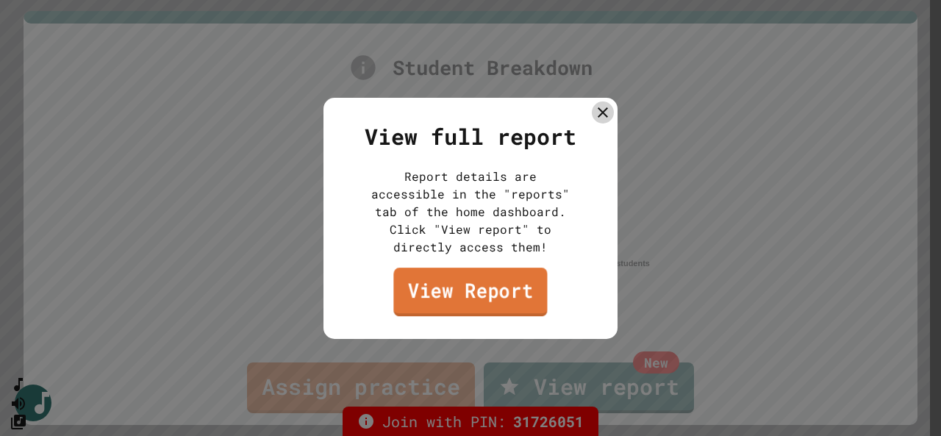
click at [457, 278] on link "View Report" at bounding box center [470, 291] width 154 height 48
